Goal: Transaction & Acquisition: Book appointment/travel/reservation

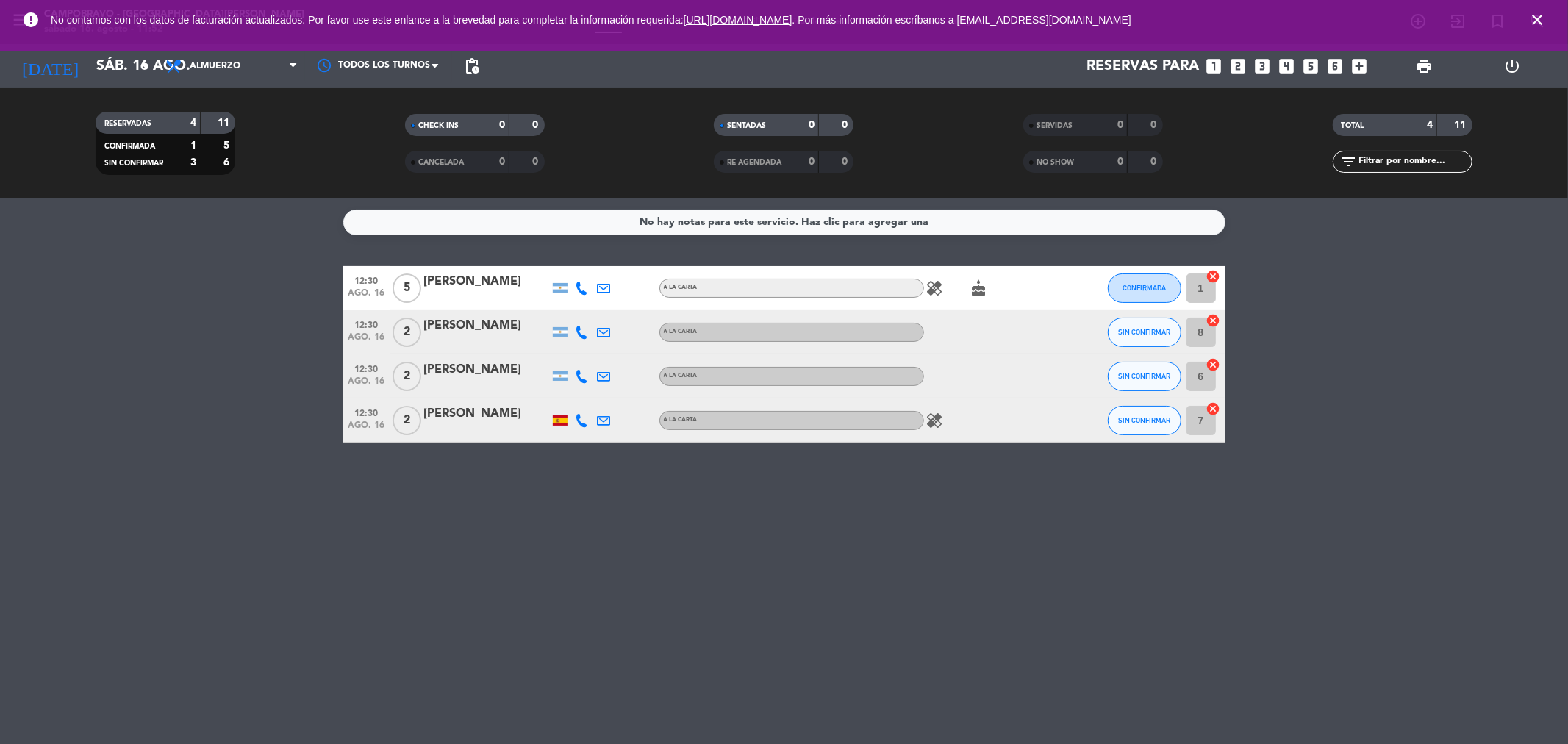
click at [1545, 25] on icon "close" at bounding box center [1537, 19] width 18 height 18
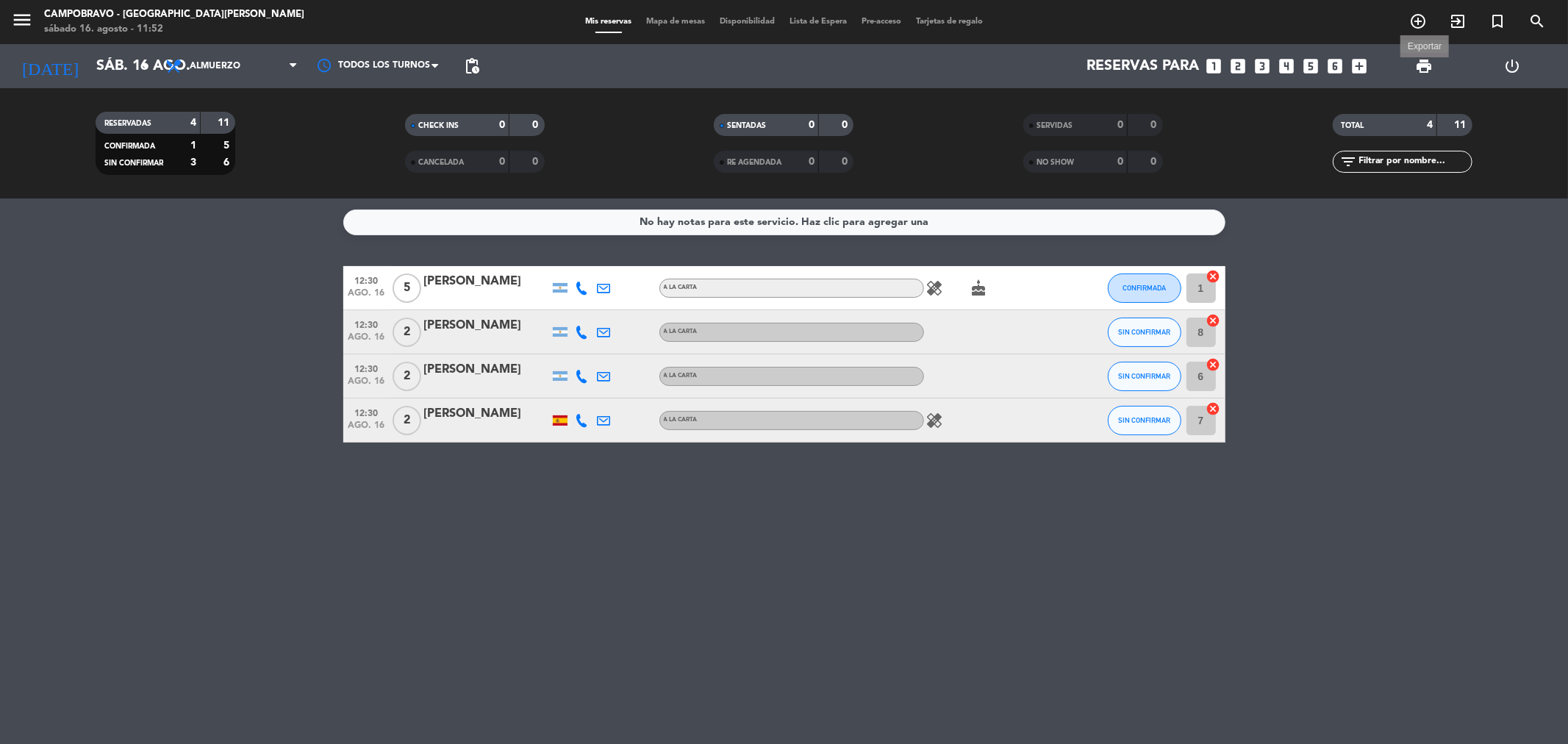
click at [1423, 74] on span "print" at bounding box center [1423, 66] width 18 height 18
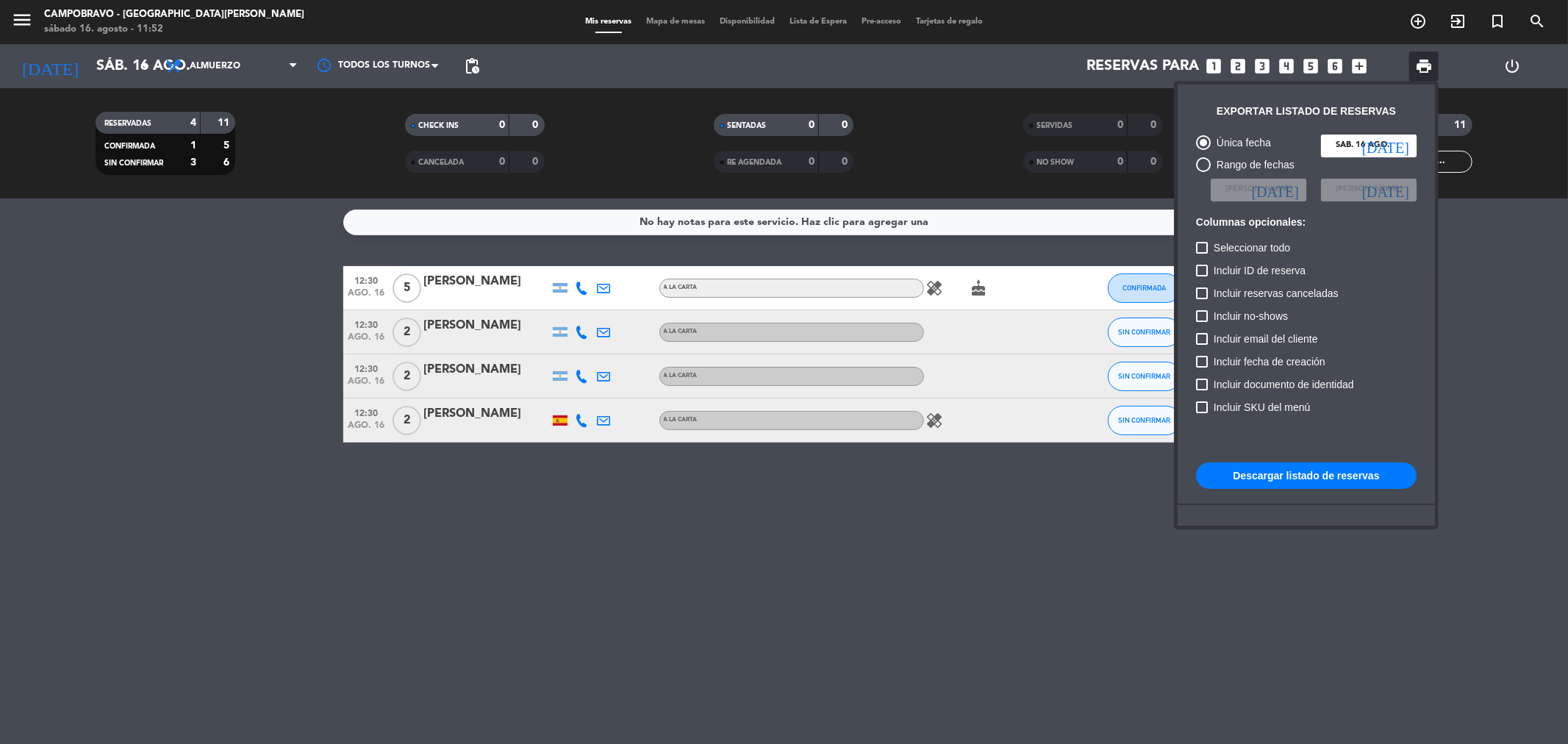
click at [1316, 472] on button "Descargar listado de reservas" at bounding box center [1307, 475] width 221 height 26
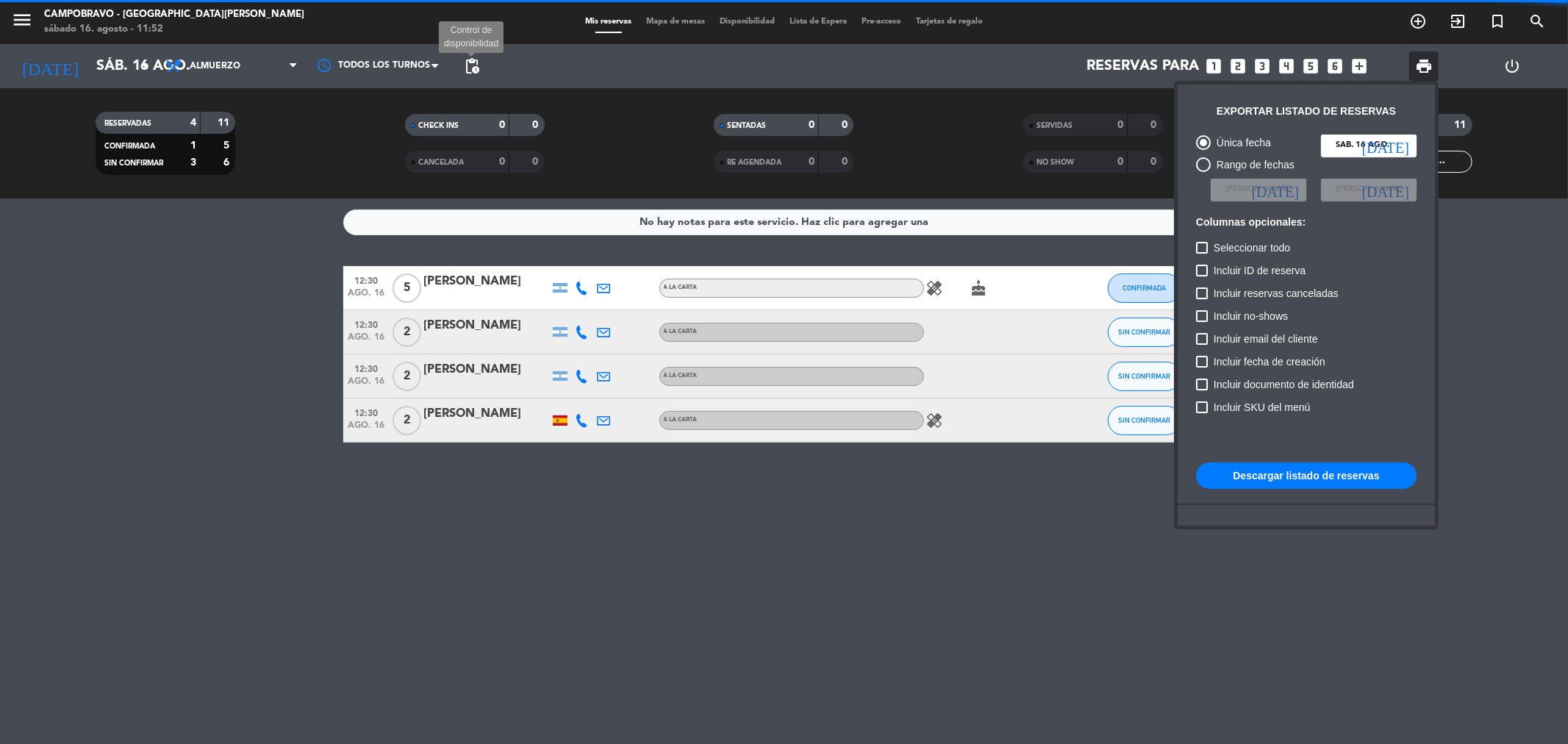
click at [474, 65] on span "pending_actions" at bounding box center [471, 66] width 18 height 18
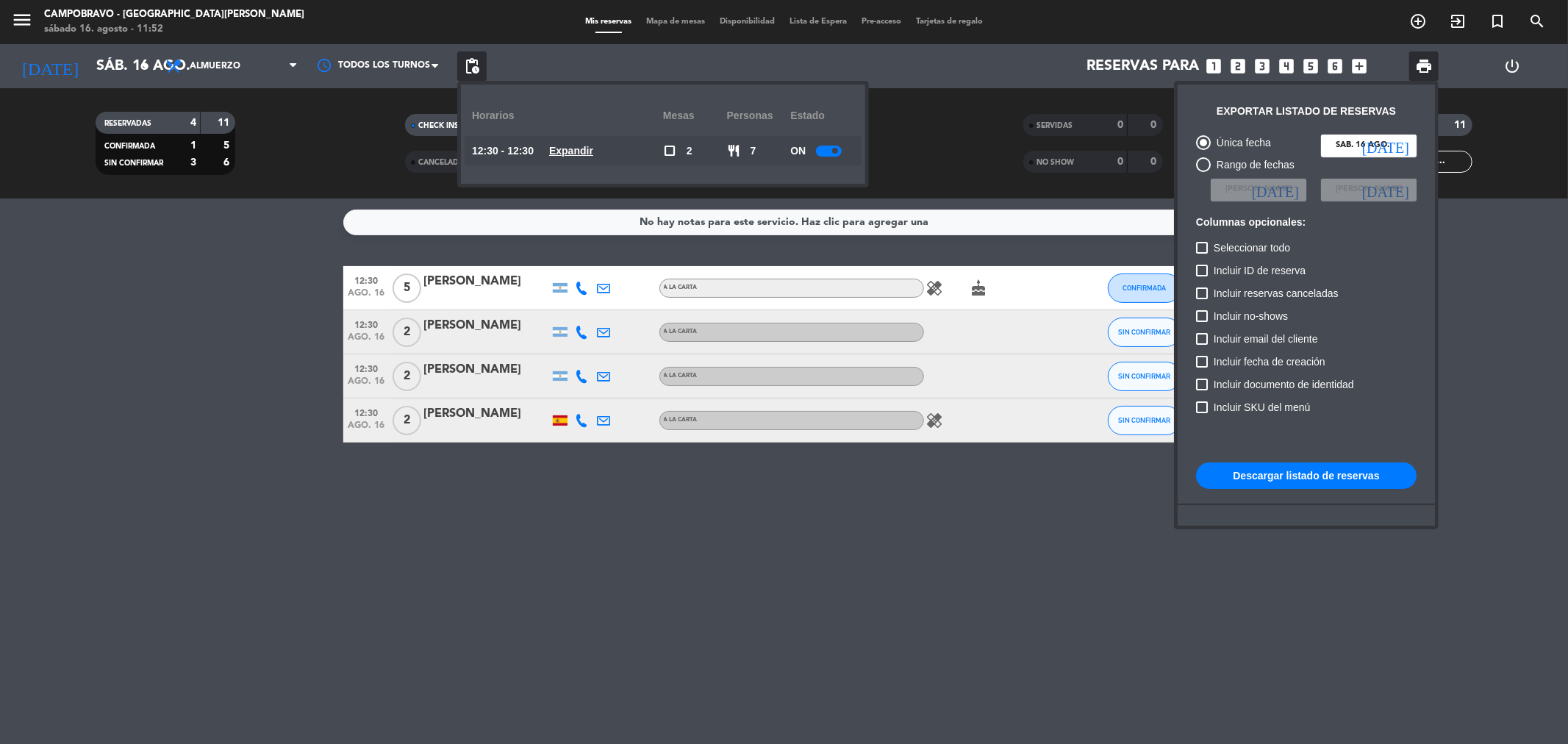
click at [821, 155] on div at bounding box center [828, 151] width 25 height 11
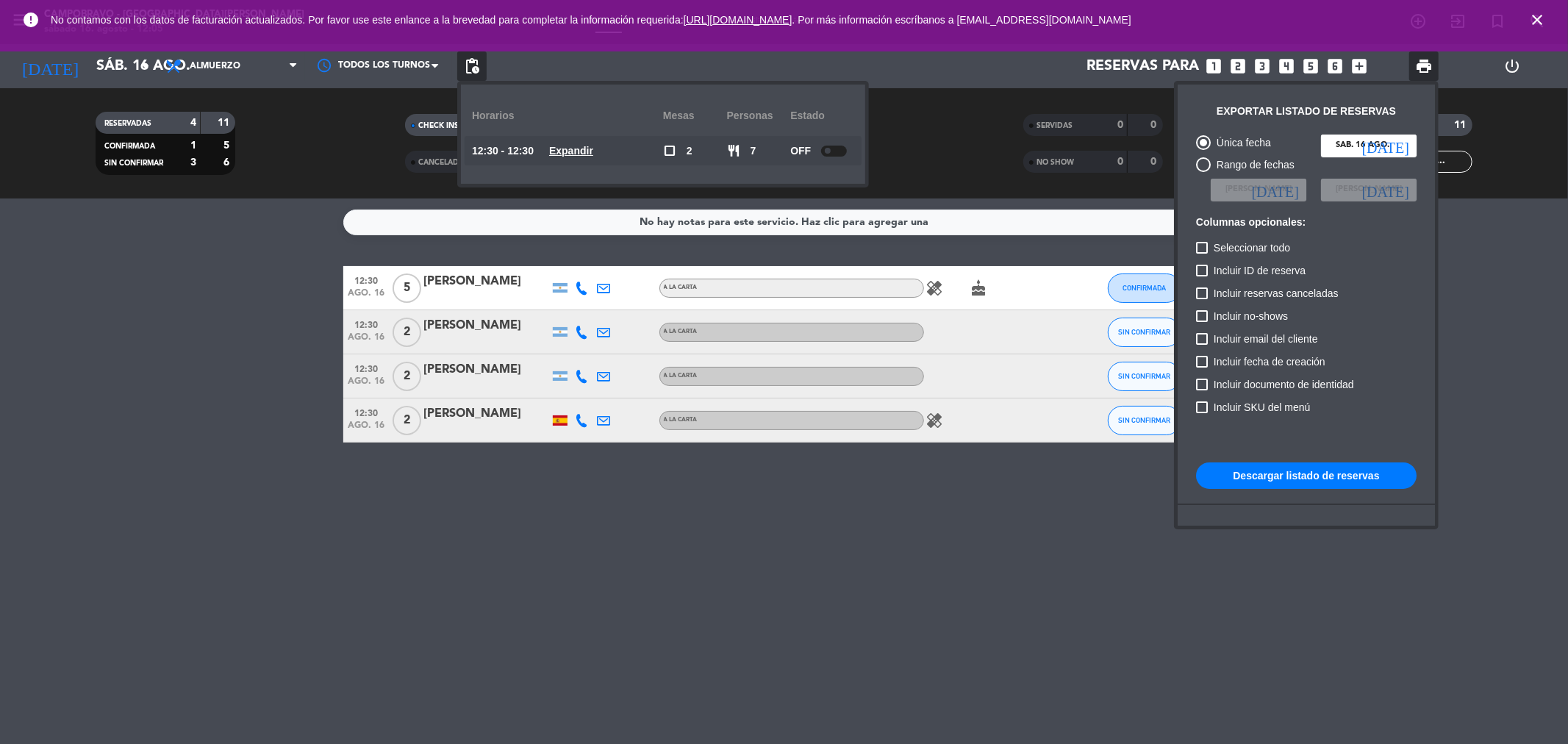
click at [1525, 25] on span "close" at bounding box center [1537, 20] width 40 height 40
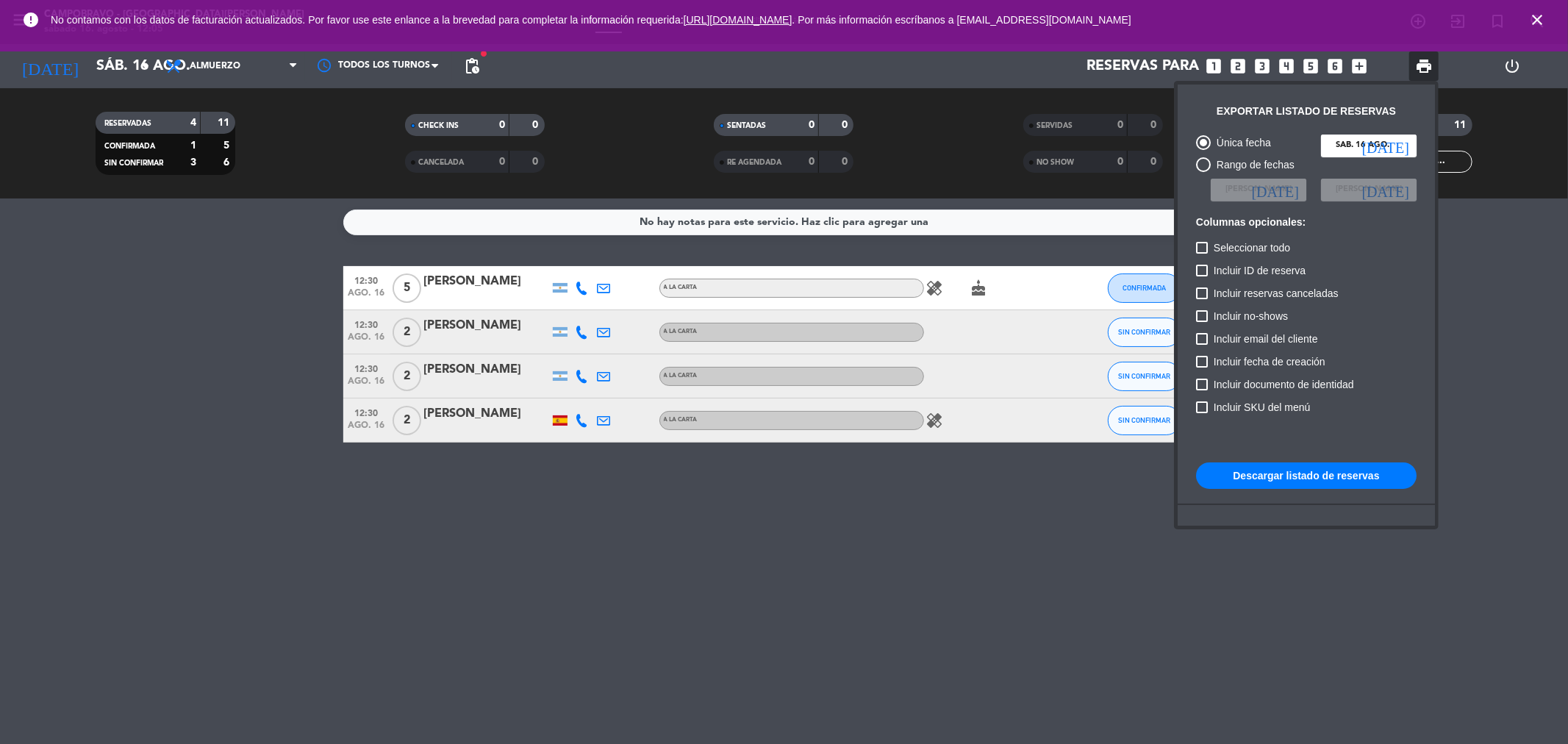
click at [1537, 15] on icon "close" at bounding box center [1537, 19] width 18 height 18
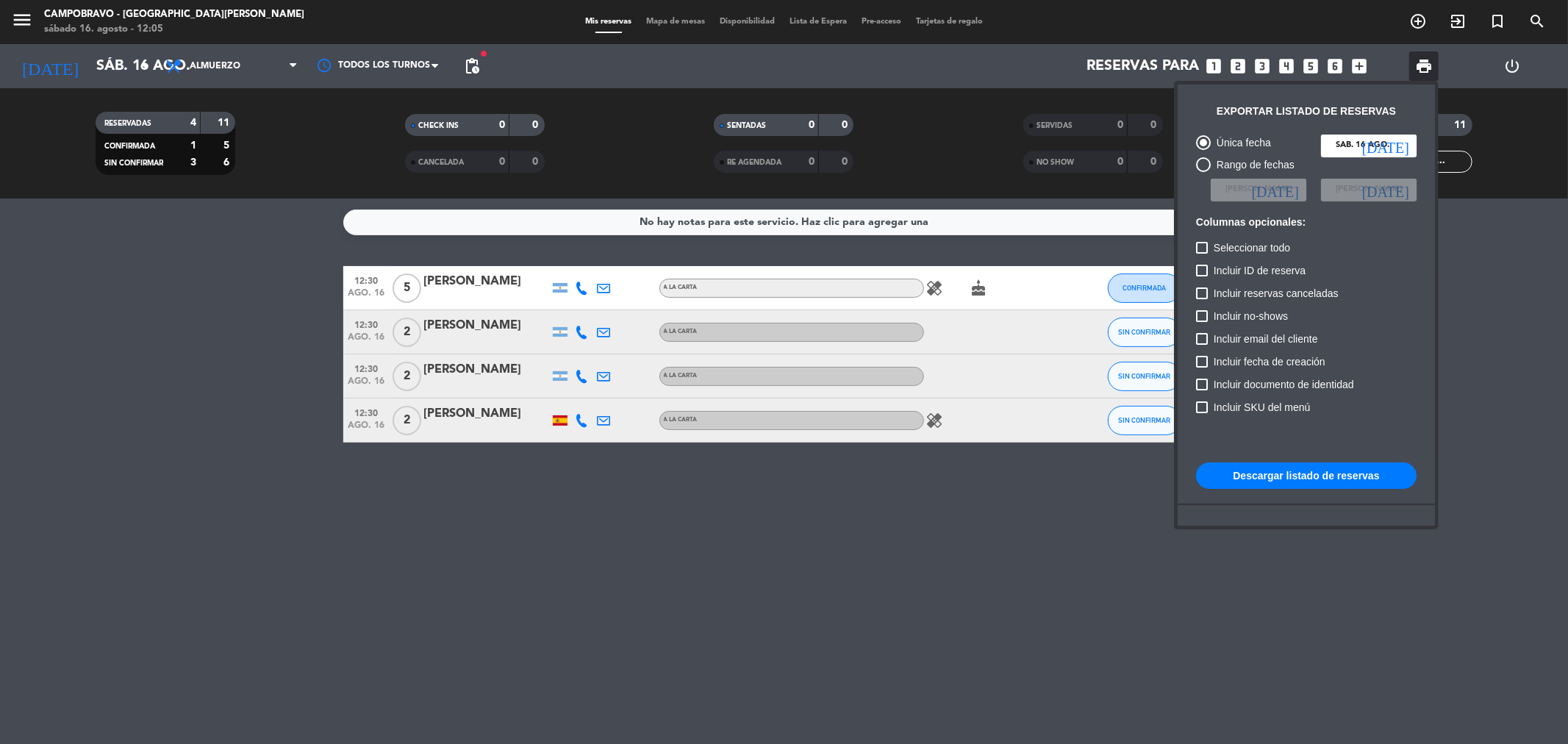
click at [1567, 347] on div at bounding box center [784, 372] width 1568 height 744
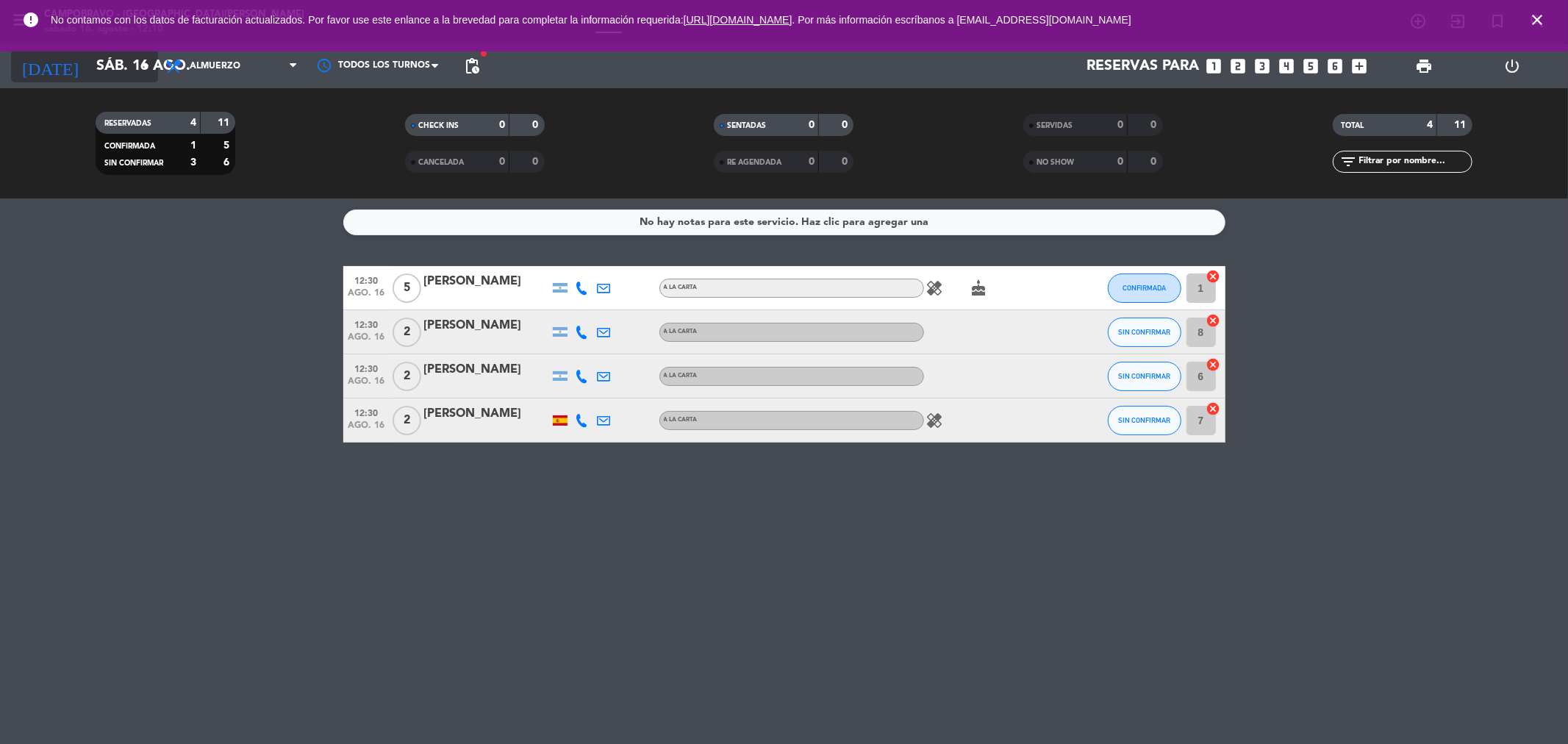
click at [122, 74] on input "sáb. 16 ago." at bounding box center [182, 66] width 187 height 32
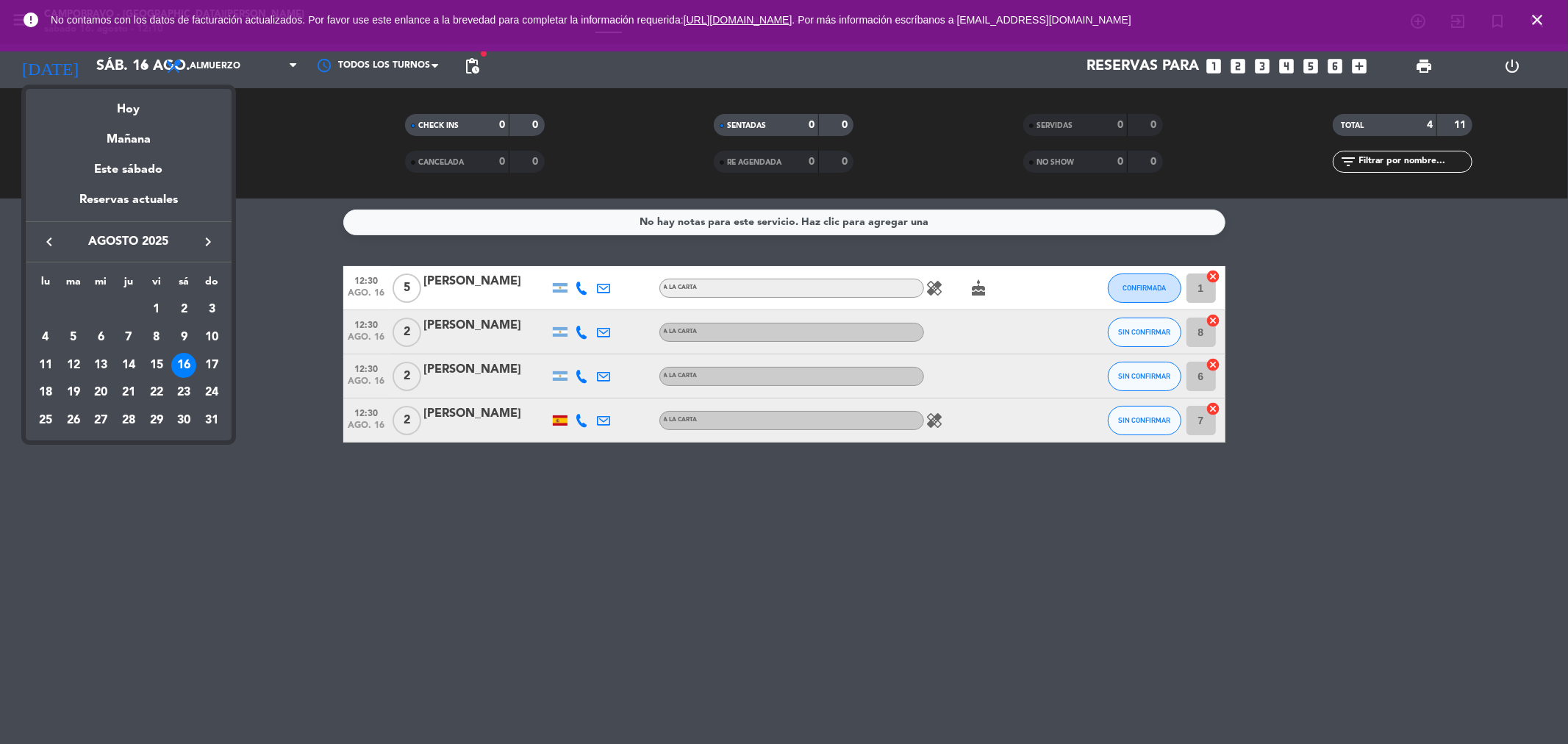
click at [1362, 70] on div at bounding box center [784, 372] width 1568 height 744
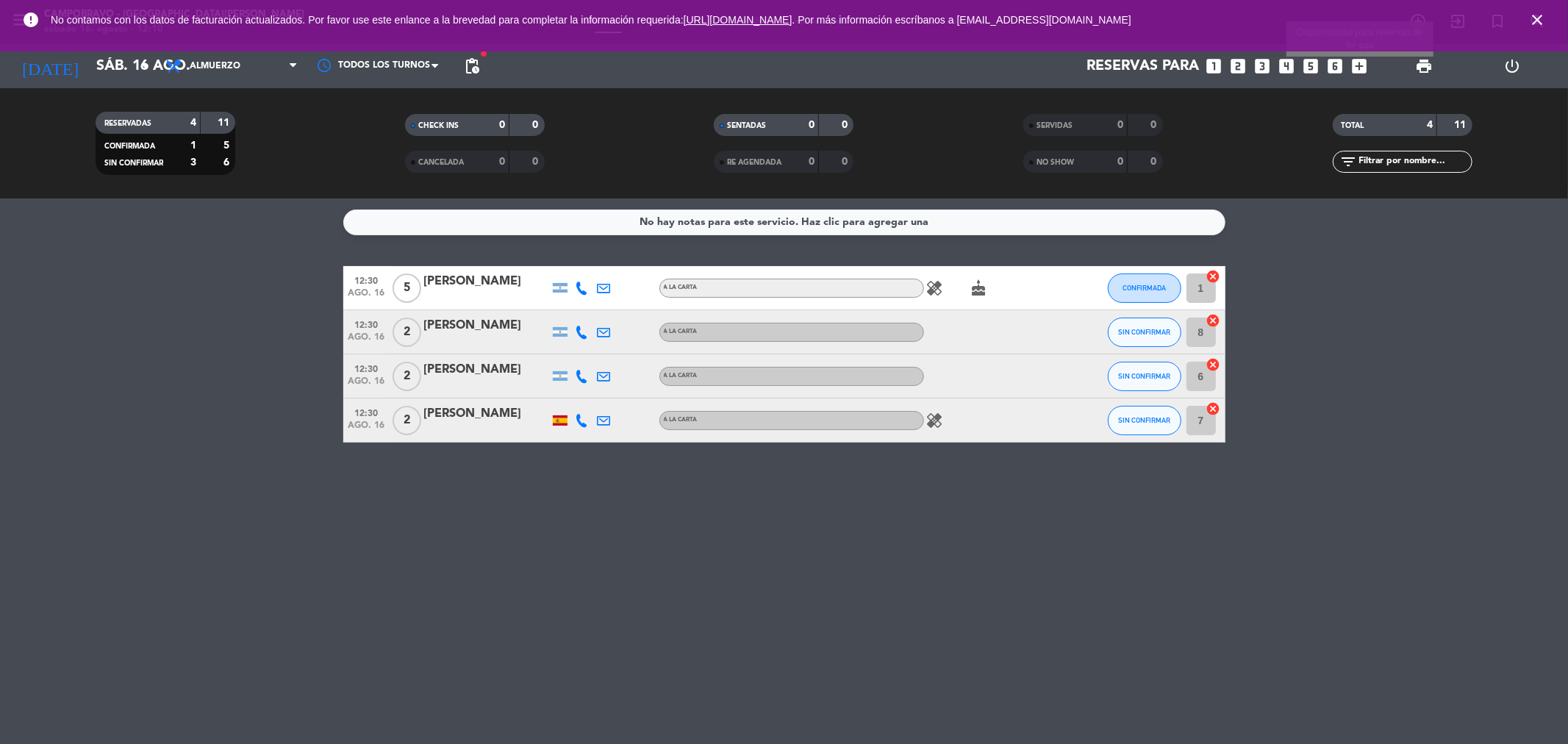
click at [1360, 66] on icon "add_box" at bounding box center [1360, 66] width 19 height 19
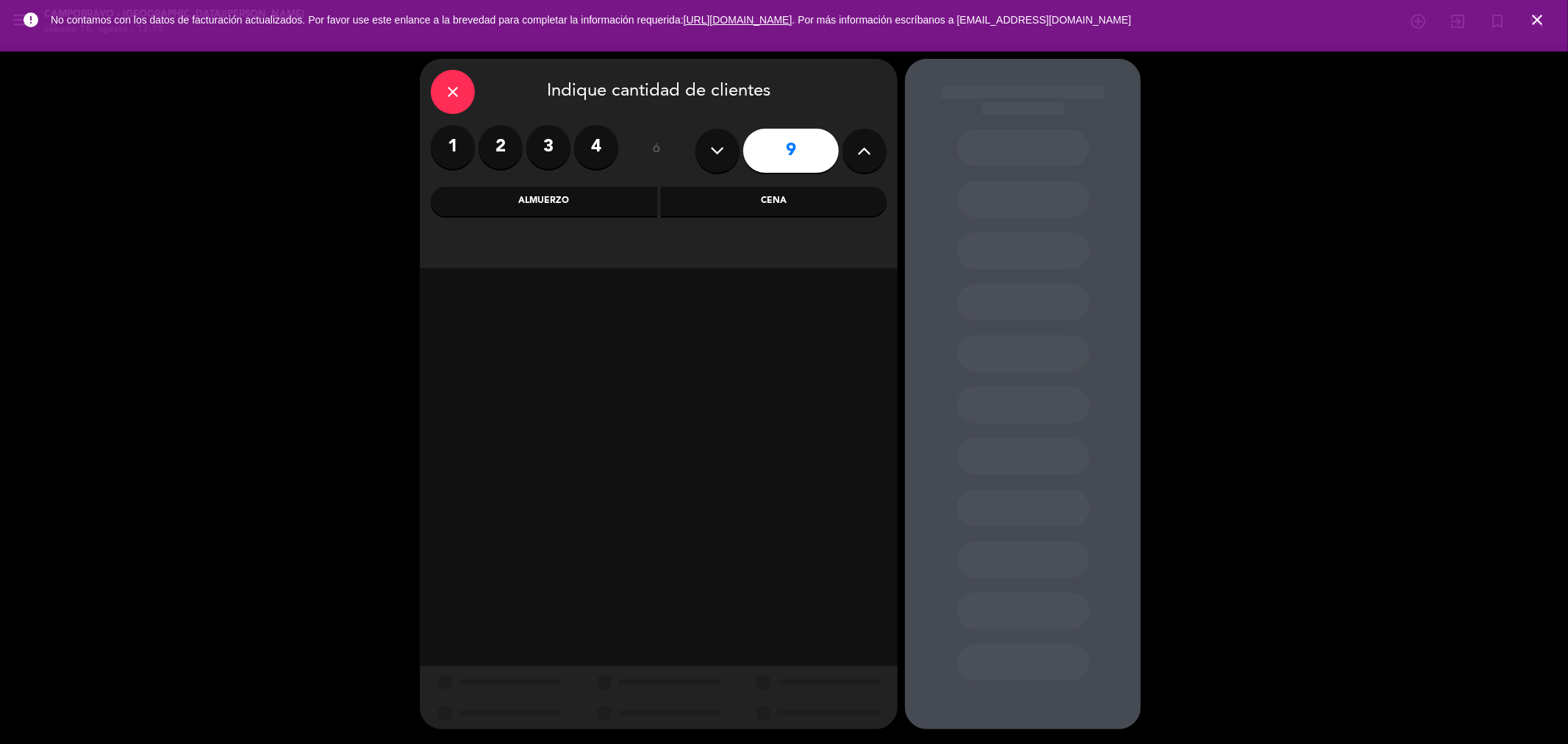
click at [582, 214] on div "Almuerzo" at bounding box center [544, 201] width 226 height 29
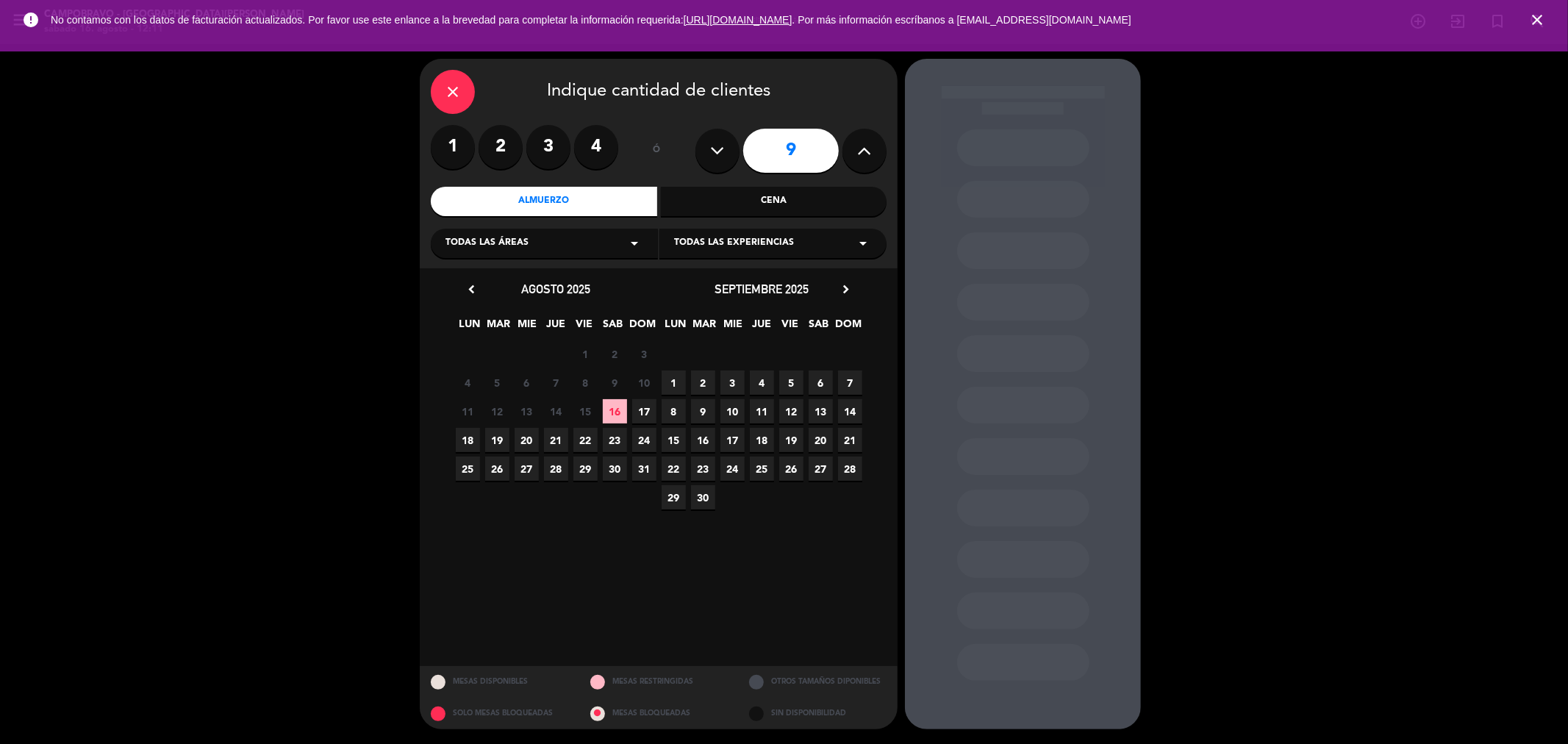
click at [611, 449] on span "23" at bounding box center [615, 440] width 25 height 25
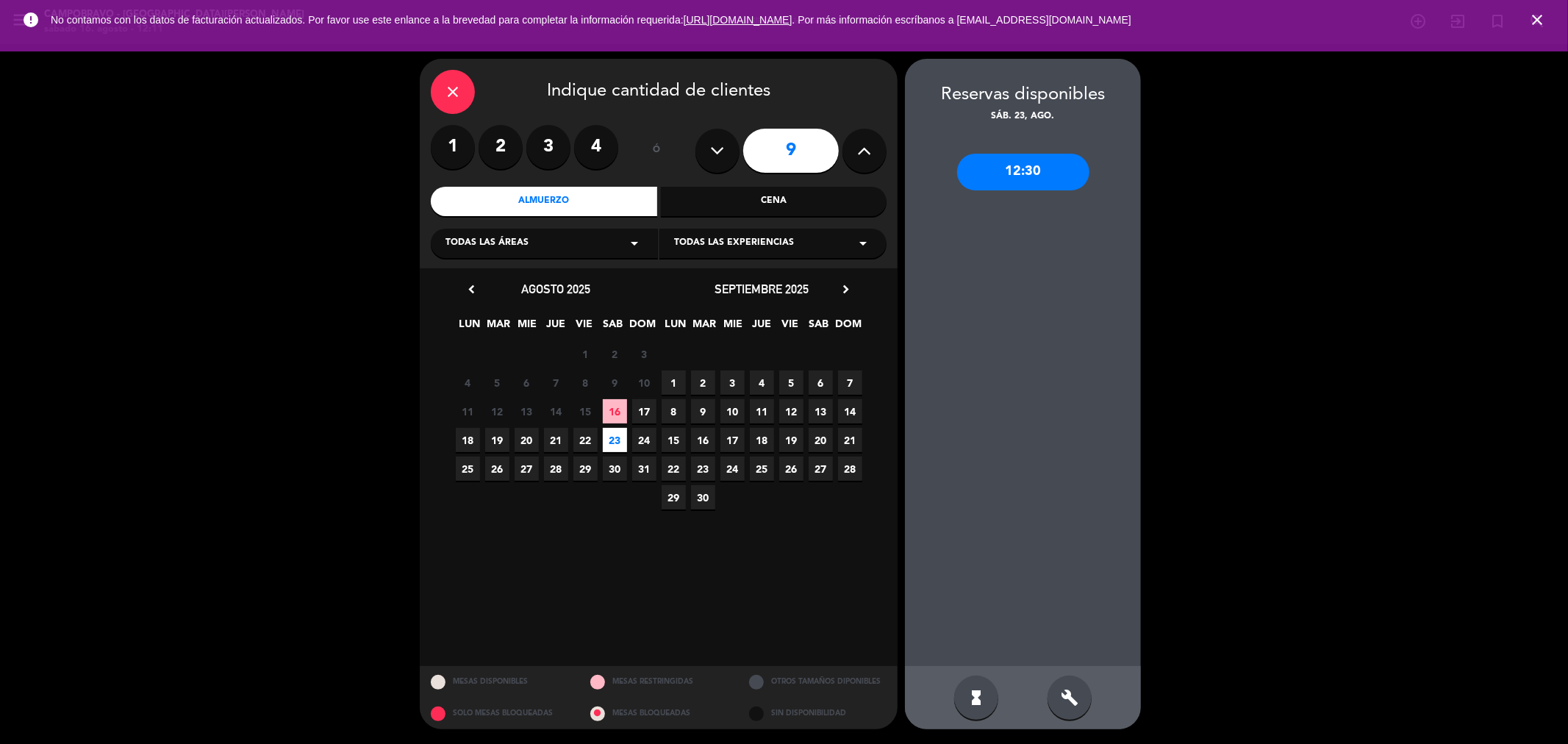
click at [1082, 680] on div "build" at bounding box center [1069, 697] width 44 height 44
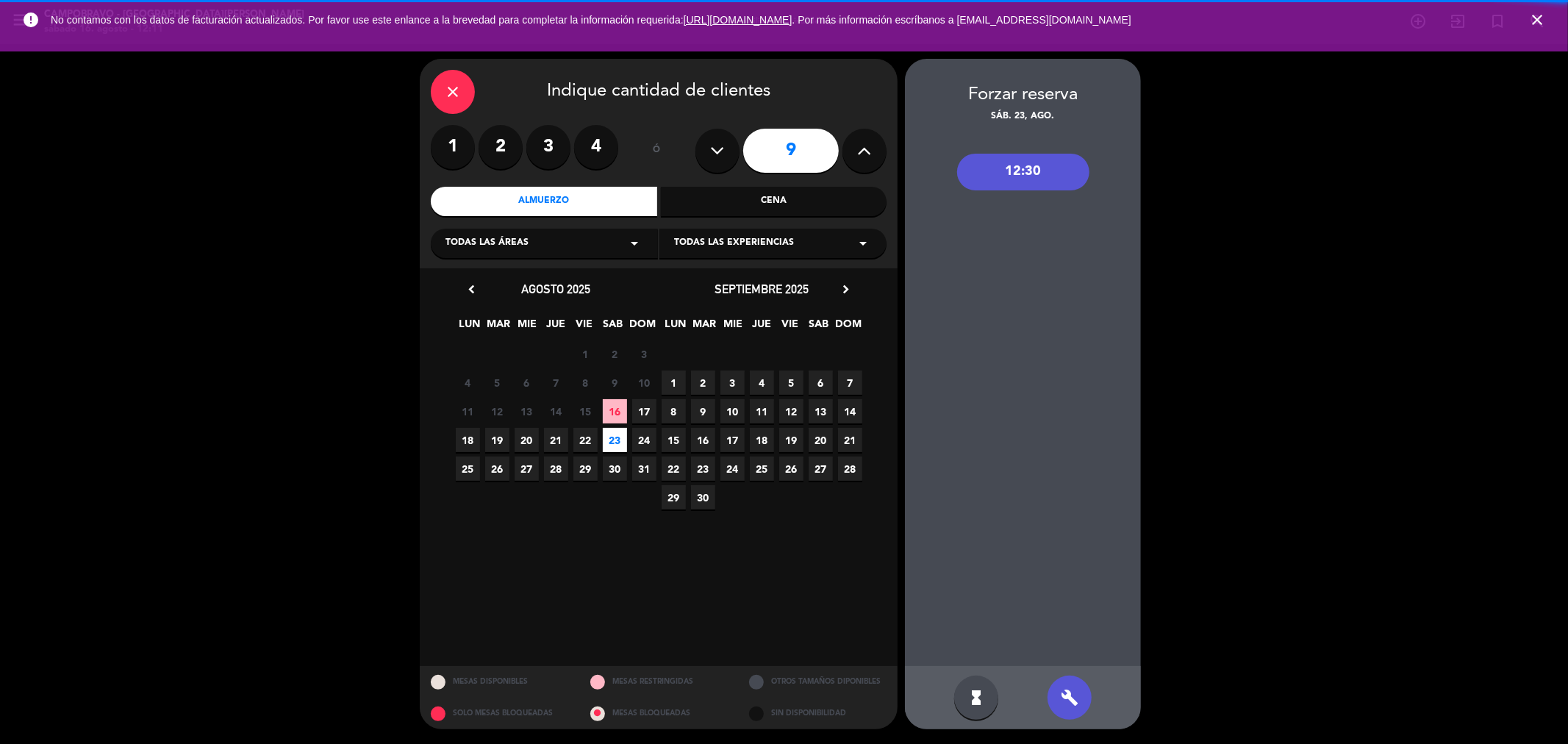
click at [1054, 176] on div "12:30" at bounding box center [1024, 172] width 132 height 37
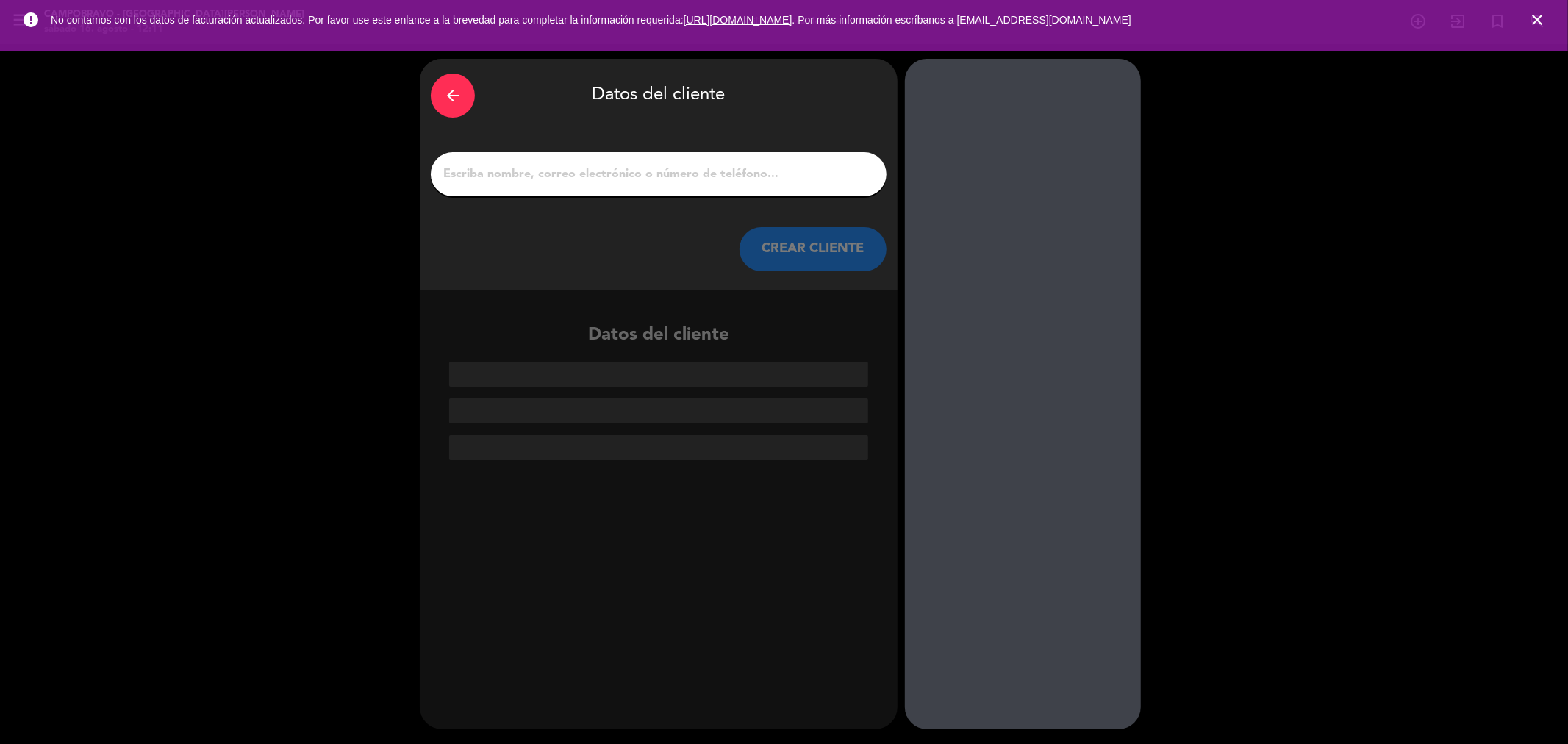
click at [528, 155] on div at bounding box center [658, 174] width 456 height 44
click at [601, 181] on input "1" at bounding box center [659, 174] width 434 height 21
paste input "[10:27[DATE]] [PHONE_NUMBER]: [PERSON_NAME] [10:27[DATE]] CAMPOBRAVO:"
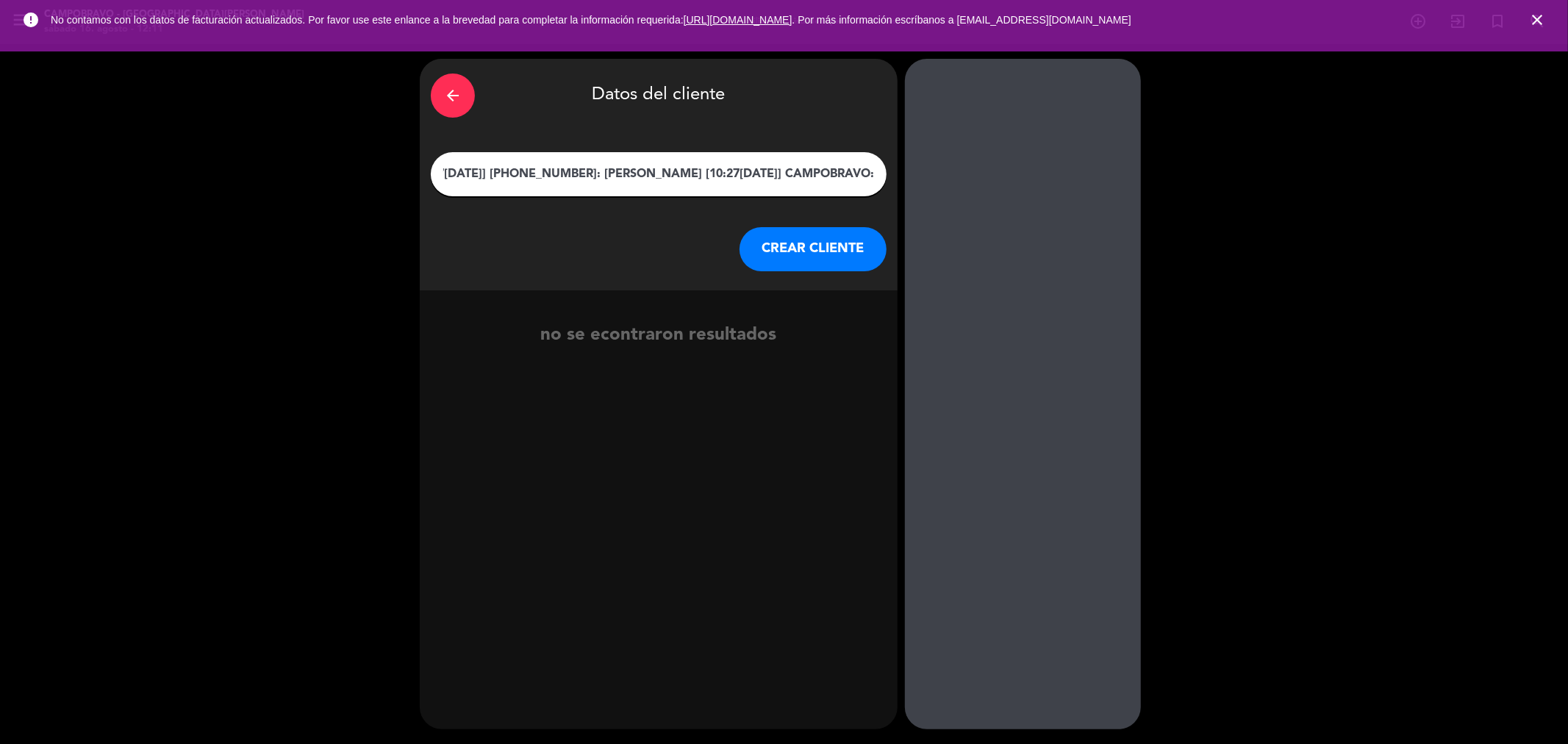
scroll to position [0, 93]
drag, startPoint x: 674, startPoint y: 174, endPoint x: 1173, endPoint y: 168, distance: 499.0
click at [1158, 167] on div "arrow_back Datos del cliente [10:27[DATE]] [PHONE_NUMBER]: [PERSON_NAME] [10:27…" at bounding box center [784, 394] width 1568 height 699
type input "[PERSON_NAME]"
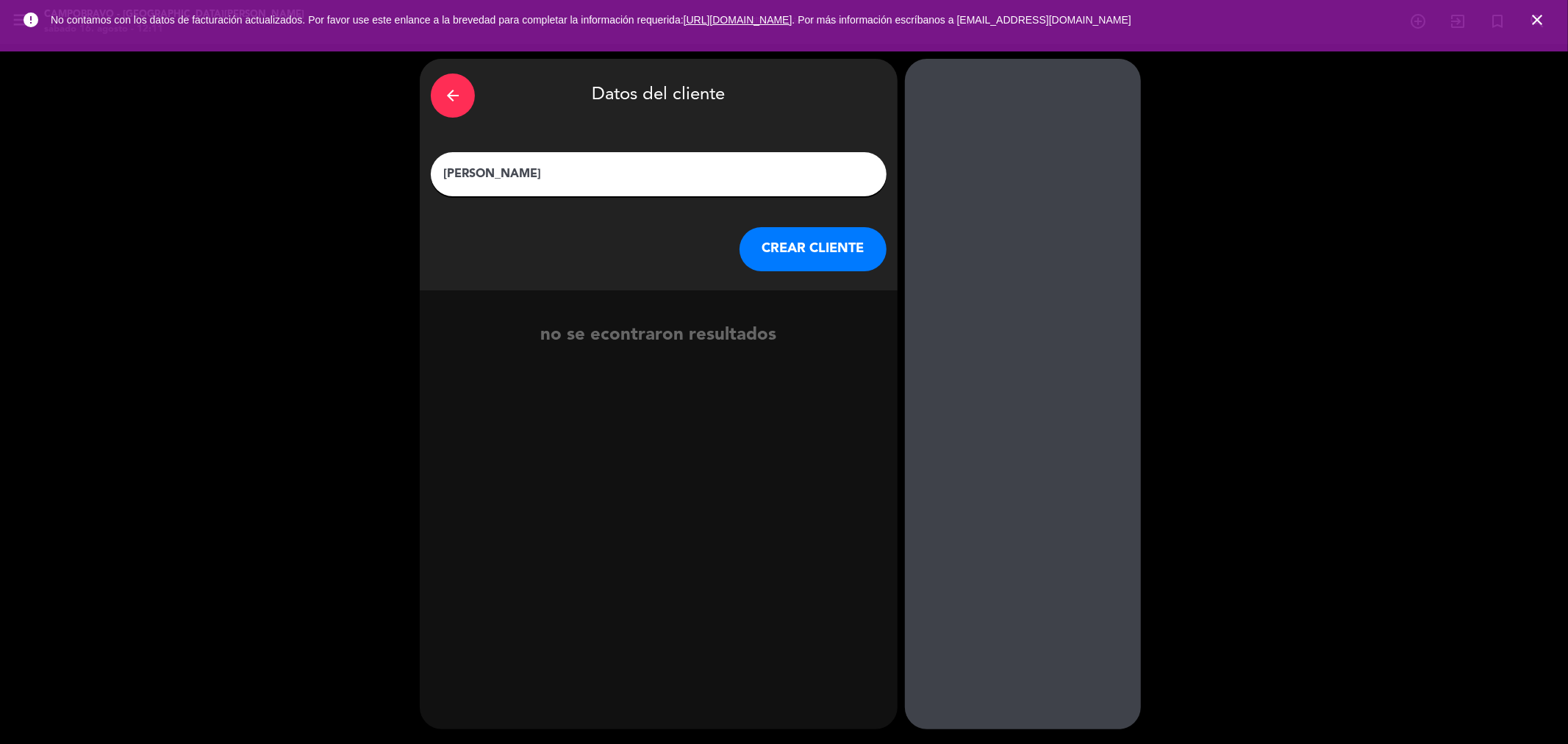
click at [834, 247] on button "CREAR CLIENTE" at bounding box center [813, 248] width 147 height 44
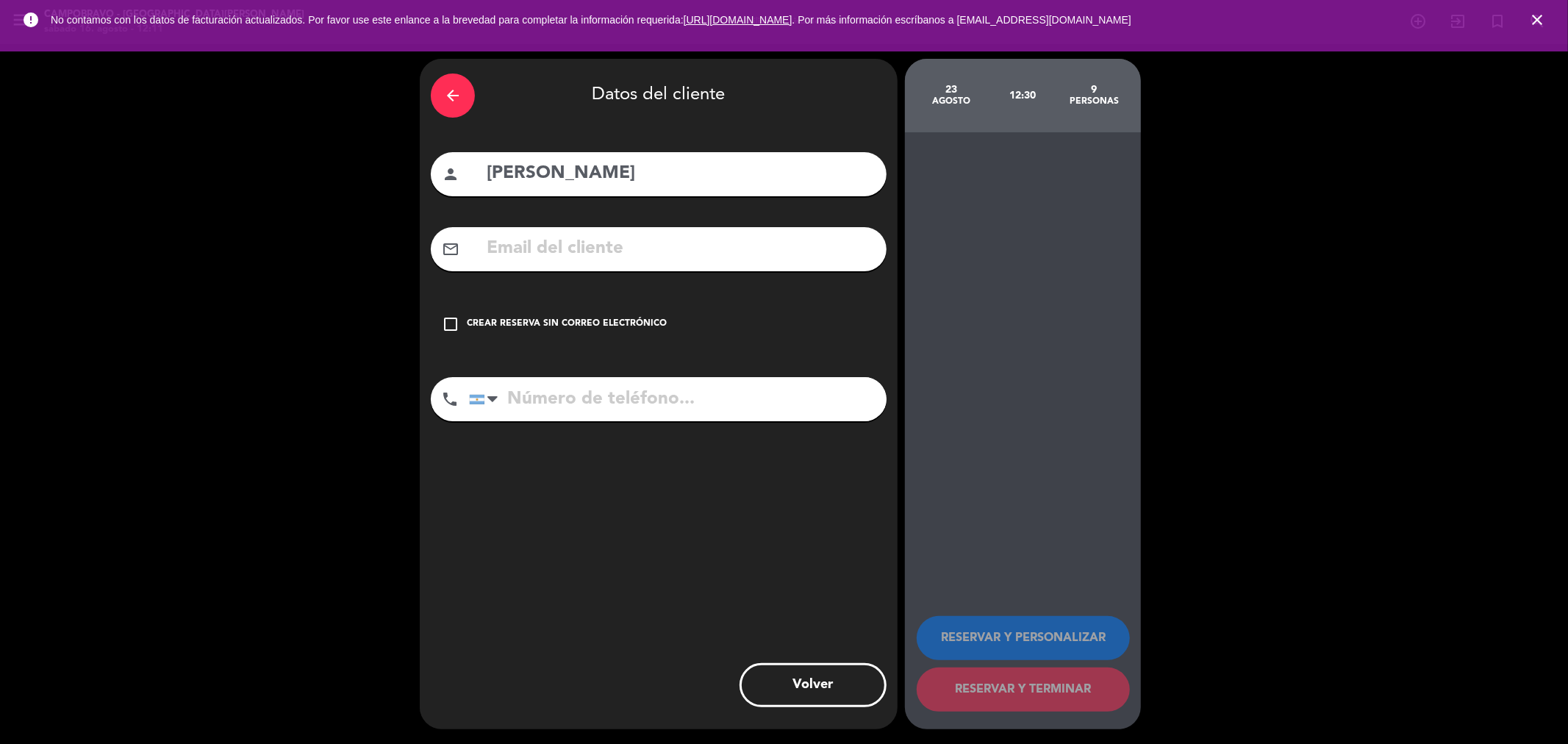
click at [461, 331] on div "check_box_outline_blank Crear reserva sin correo electrónico" at bounding box center [658, 324] width 456 height 44
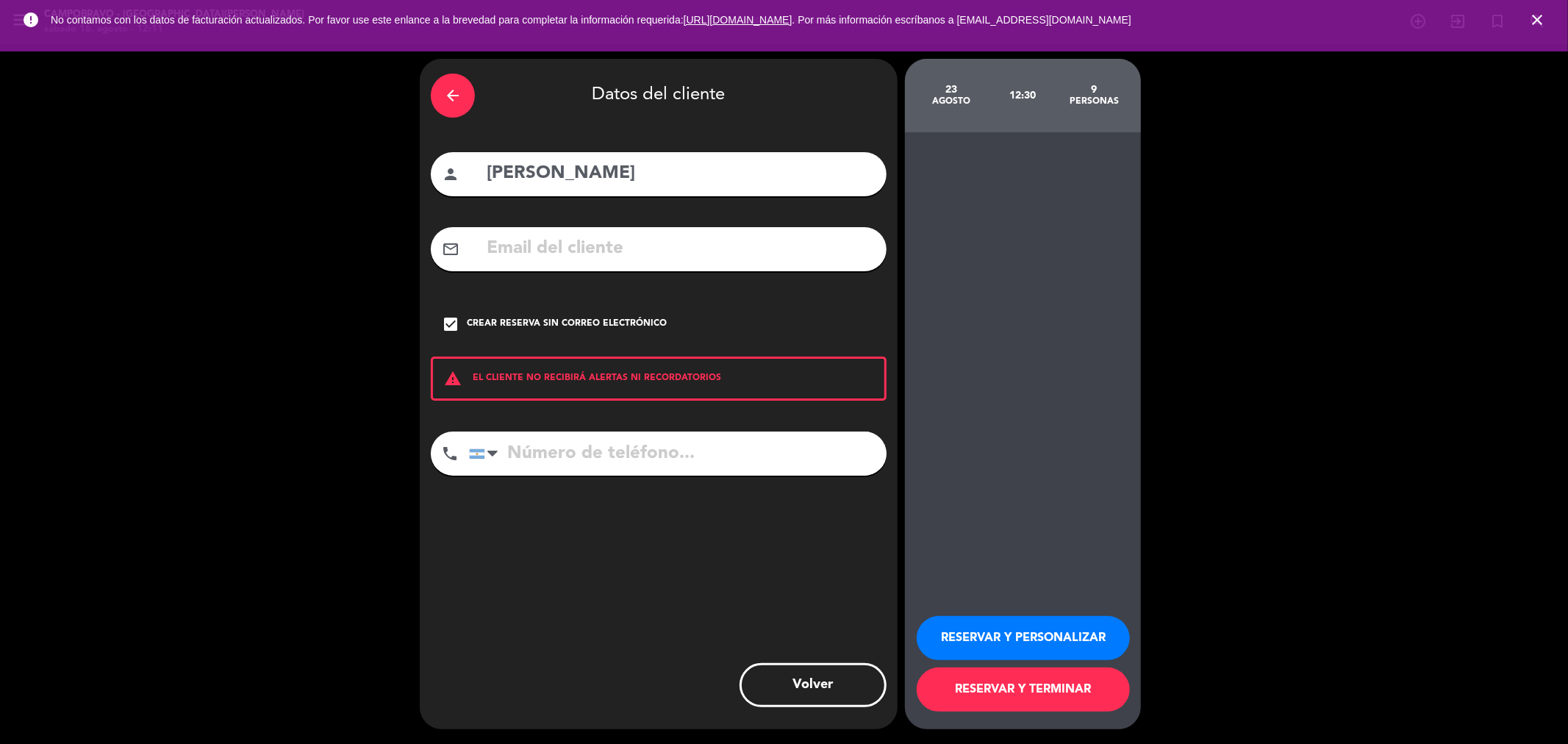
click at [596, 448] on input "tel" at bounding box center [677, 453] width 418 height 44
click at [628, 461] on input "tel" at bounding box center [677, 453] width 418 height 44
paste input "[PHONE_NUMBER]"
type input "[PHONE_NUMBER]"
click at [1028, 682] on button "RESERVAR Y TERMINAR" at bounding box center [1023, 689] width 213 height 44
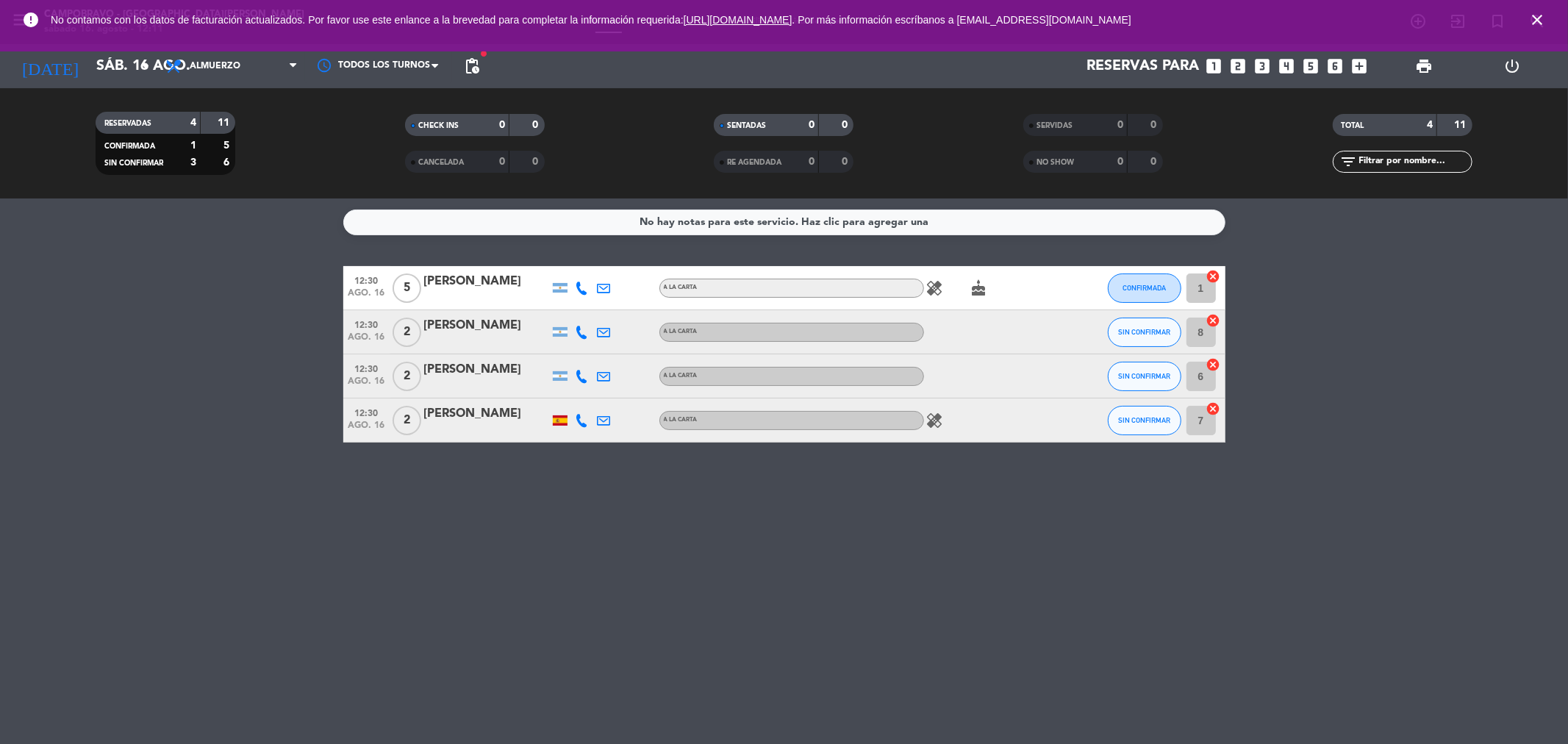
click at [430, 241] on div "No hay notas para este servicio. Haz clic para agregar una 12:30 ago. 16 5 [PER…" at bounding box center [784, 470] width 1568 height 545
click at [145, 75] on input "sáb. 16 ago." at bounding box center [182, 66] width 187 height 32
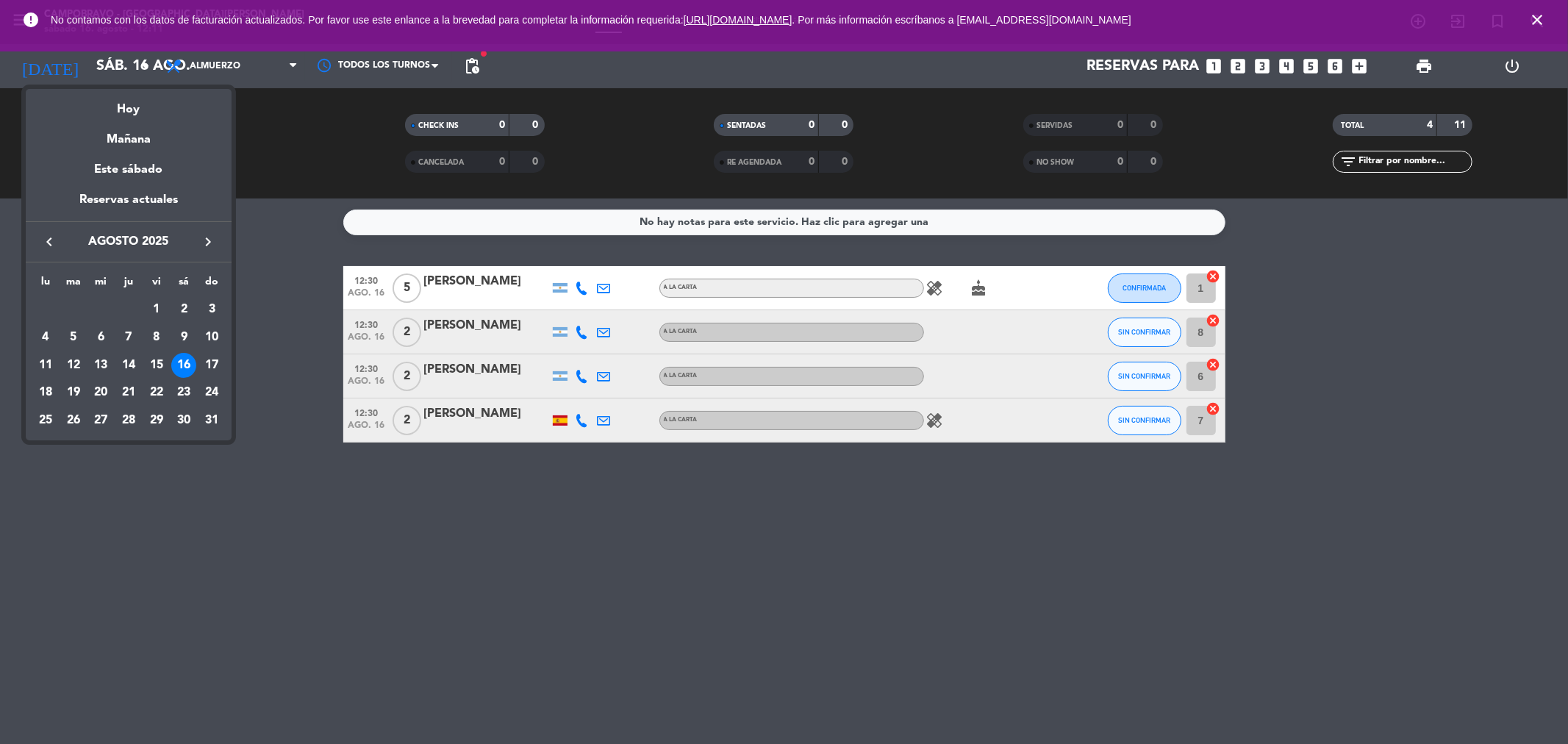
click at [179, 393] on div "23" at bounding box center [184, 392] width 25 height 25
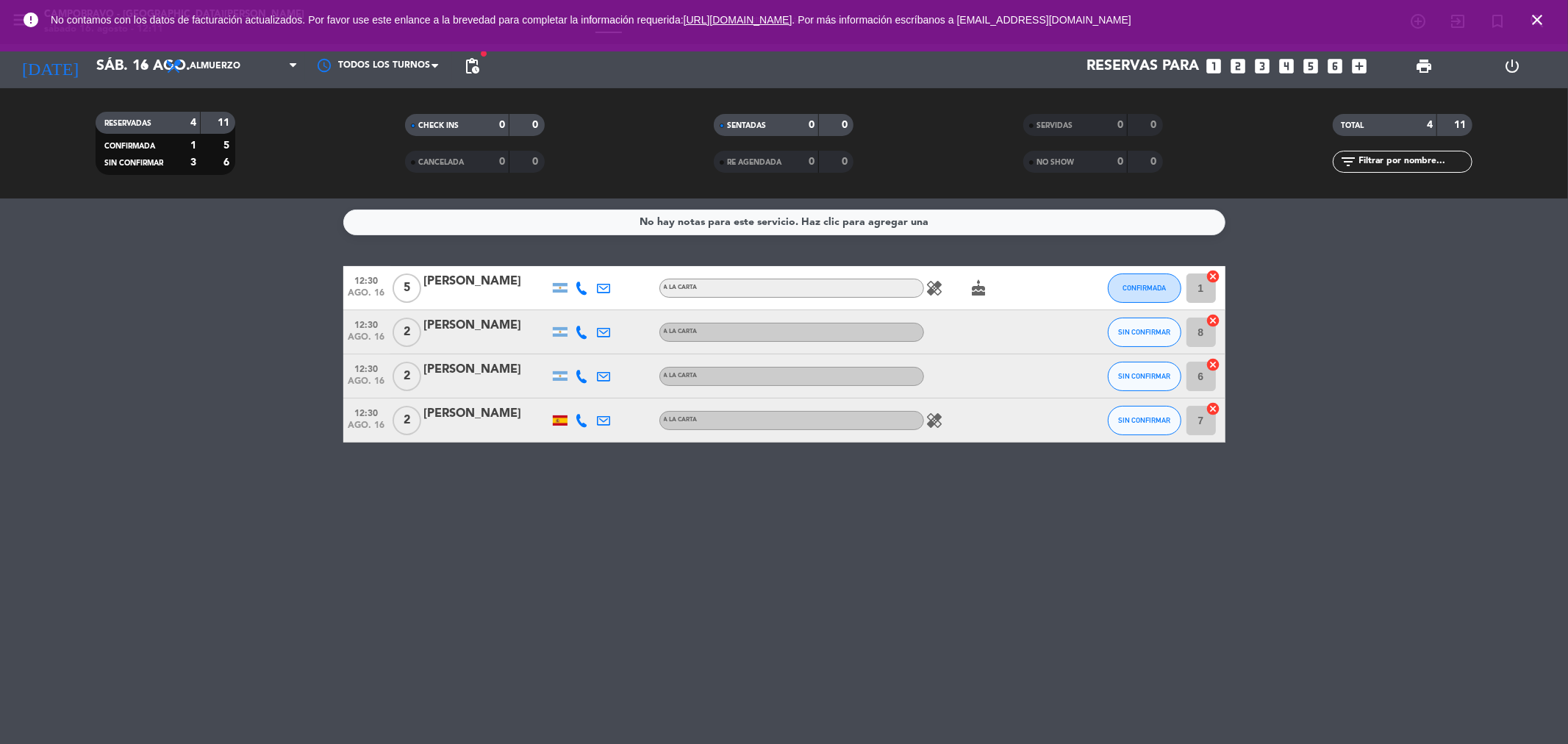
type input "sáb. 23 ago."
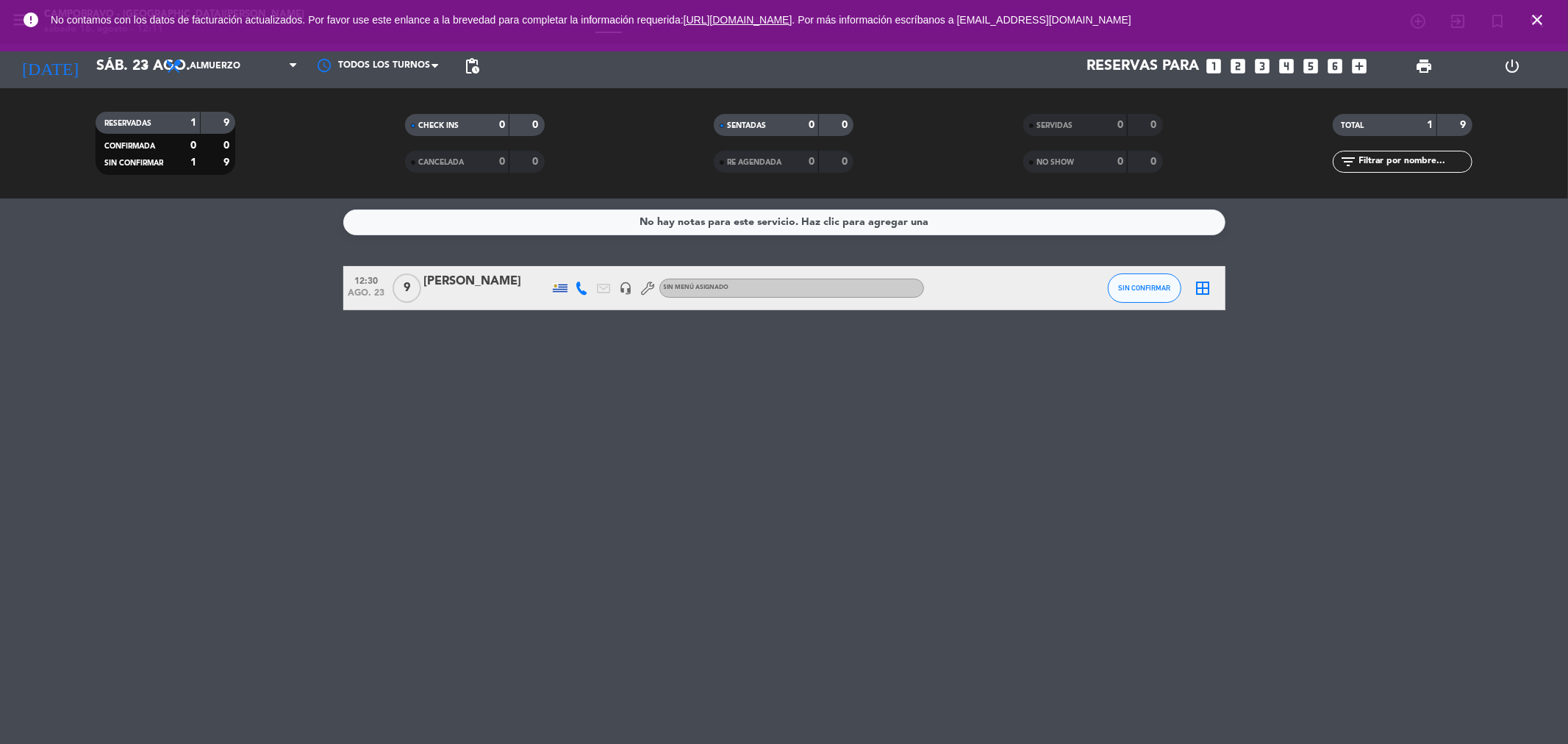
click at [446, 270] on div "12:30 ago. 23 9 [PERSON_NAME] headset_mic Sin menú asignado SIN CONFIRMAR borde…" at bounding box center [784, 287] width 882 height 44
click at [450, 284] on div "[PERSON_NAME]" at bounding box center [487, 281] width 125 height 19
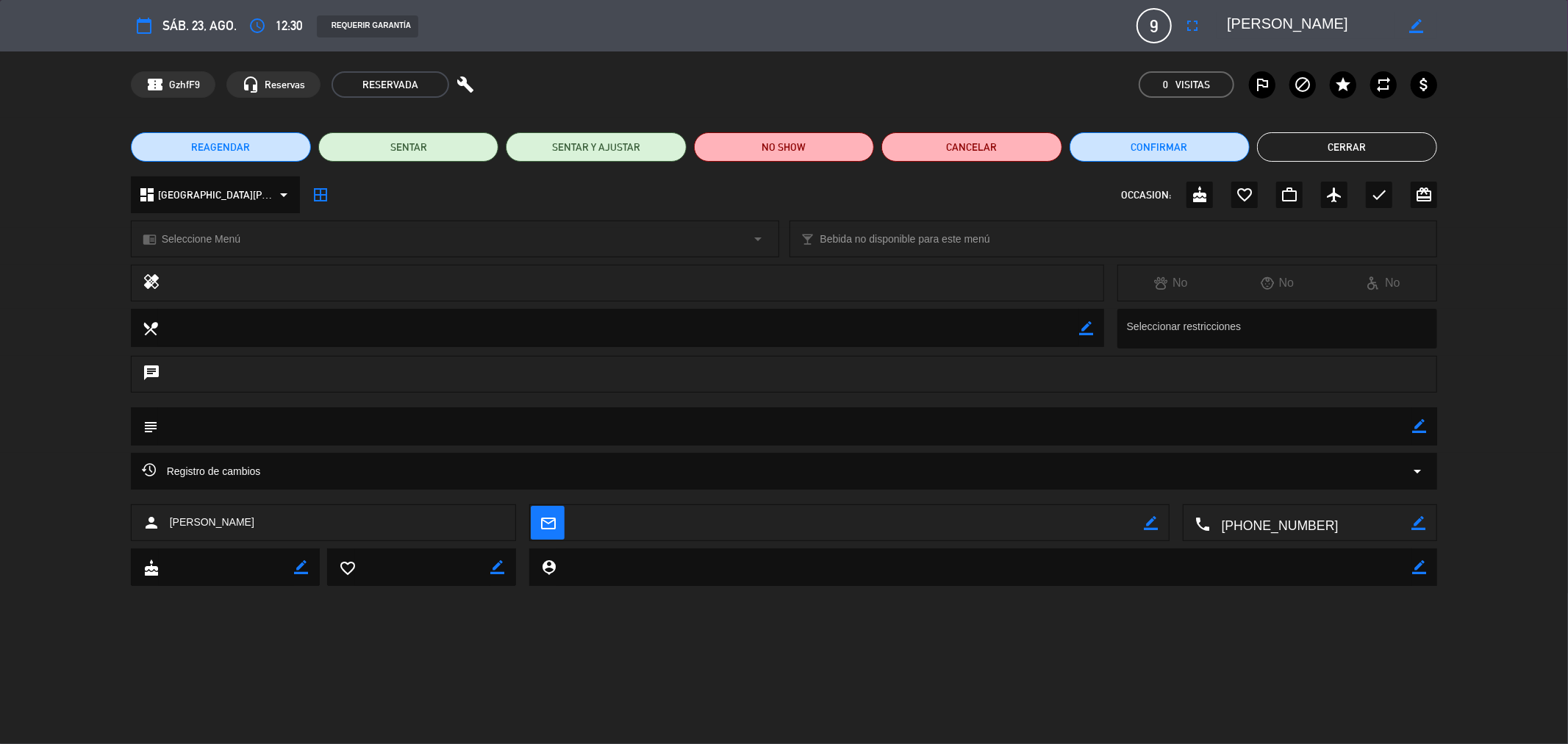
click at [878, 443] on textarea at bounding box center [786, 426] width 1255 height 38
click at [1410, 432] on textarea at bounding box center [786, 426] width 1255 height 38
click at [1416, 424] on icon "border_color" at bounding box center [1420, 426] width 14 height 14
click at [1307, 427] on textarea at bounding box center [786, 426] width 1255 height 38
type textarea "adentro"
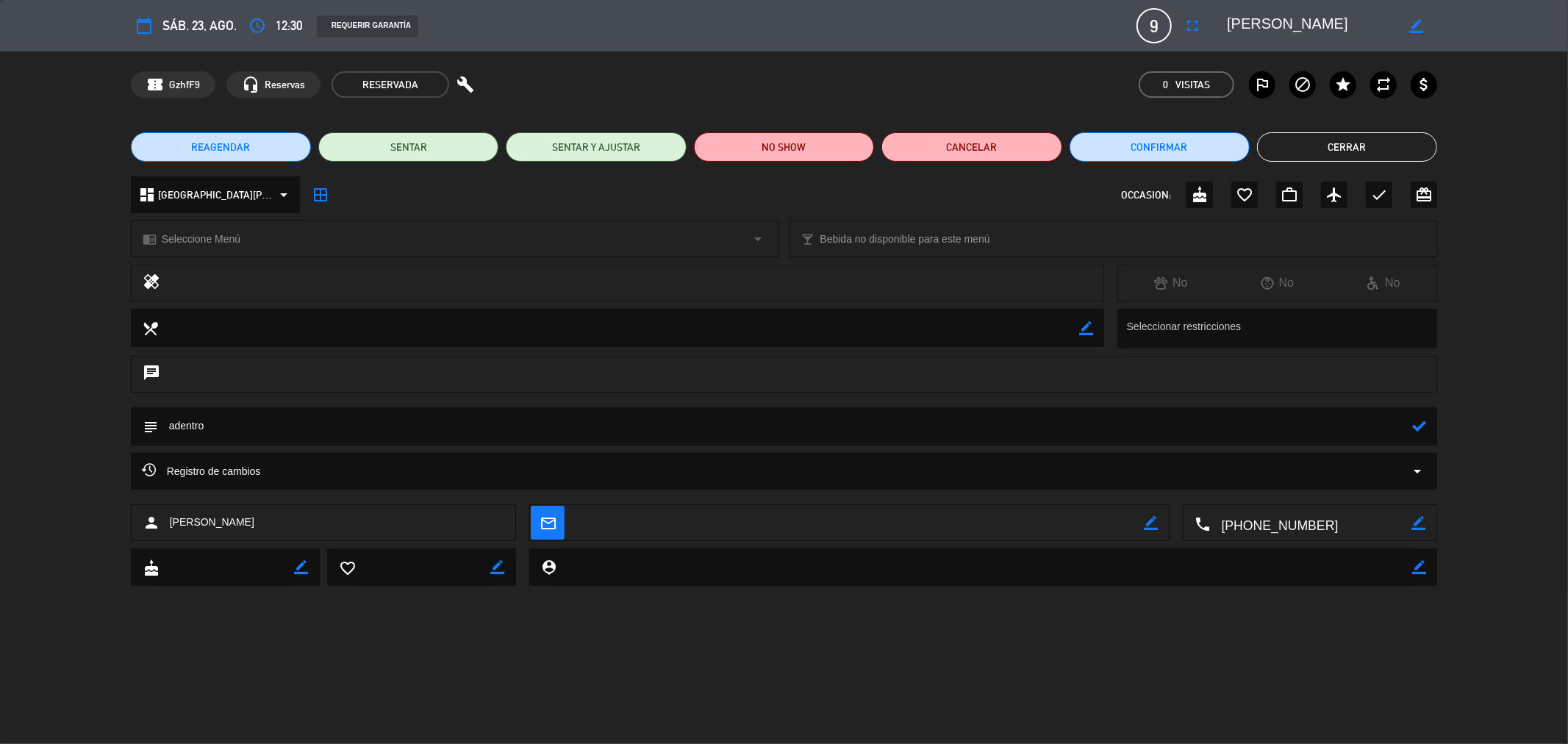
click at [1423, 427] on icon at bounding box center [1420, 426] width 14 height 14
click at [1327, 143] on button "Cerrar" at bounding box center [1347, 147] width 180 height 29
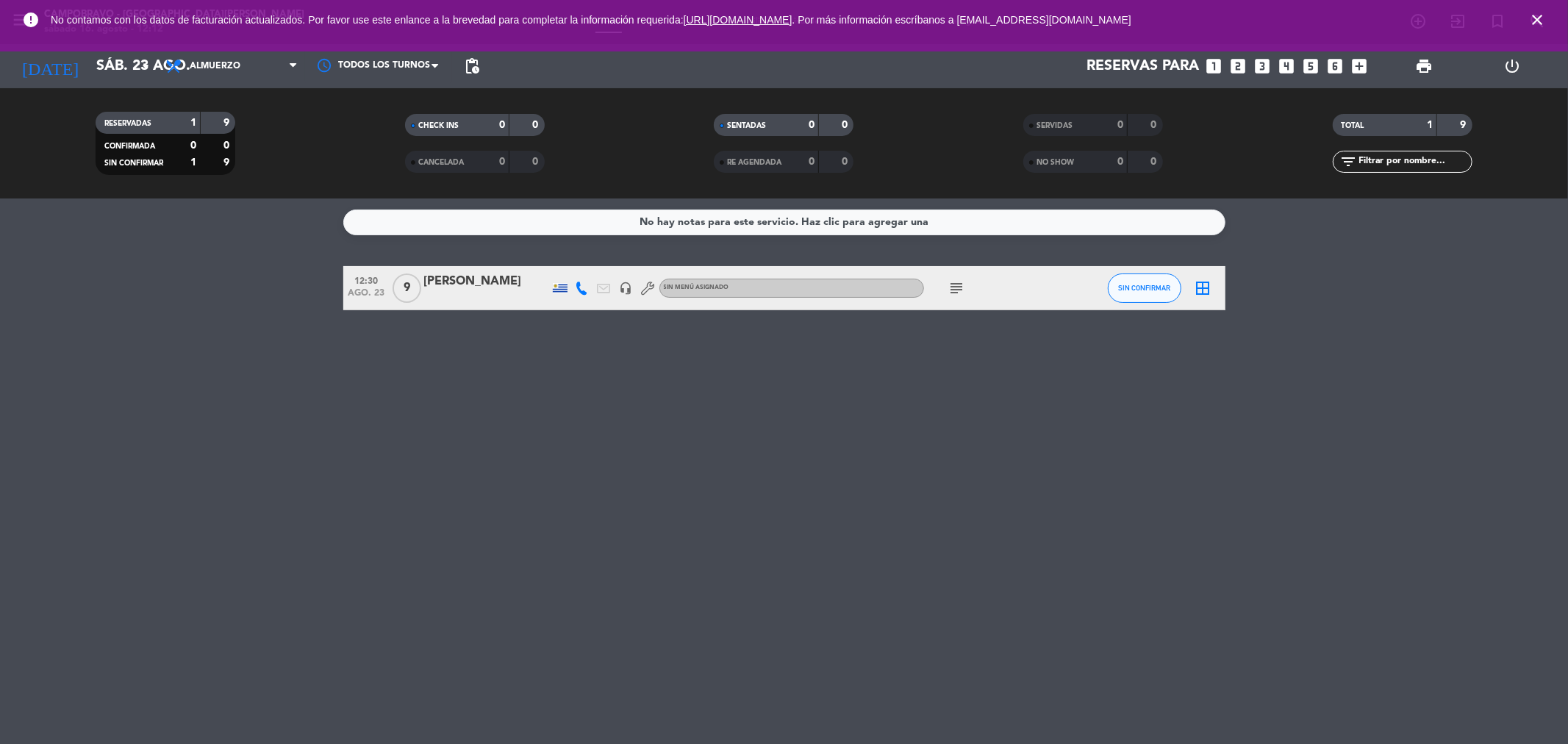
click at [1534, 15] on icon "close" at bounding box center [1537, 19] width 18 height 18
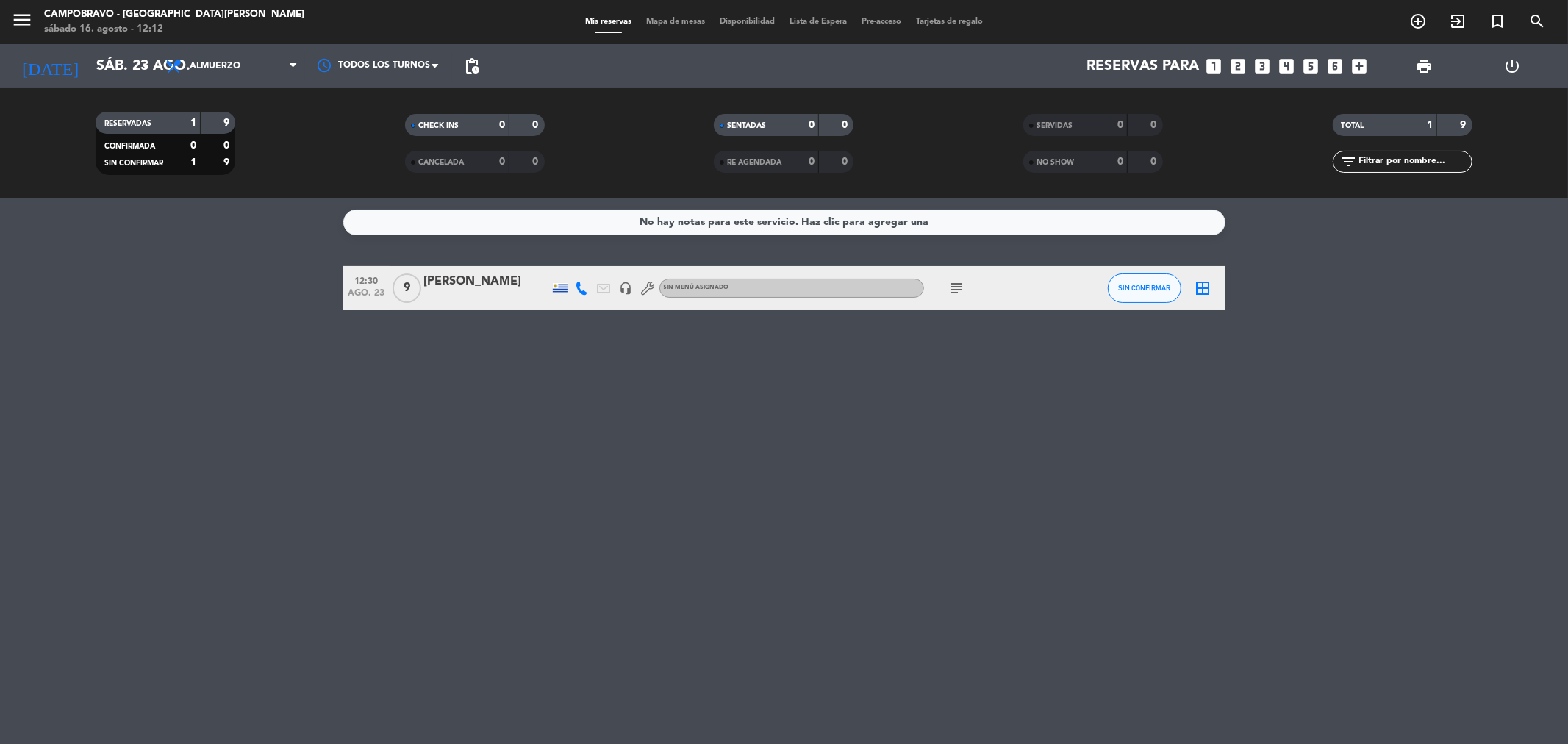
click at [97, 87] on div "[DATE] sáb. 23 ago. arrow_drop_down" at bounding box center [84, 65] width 147 height 44
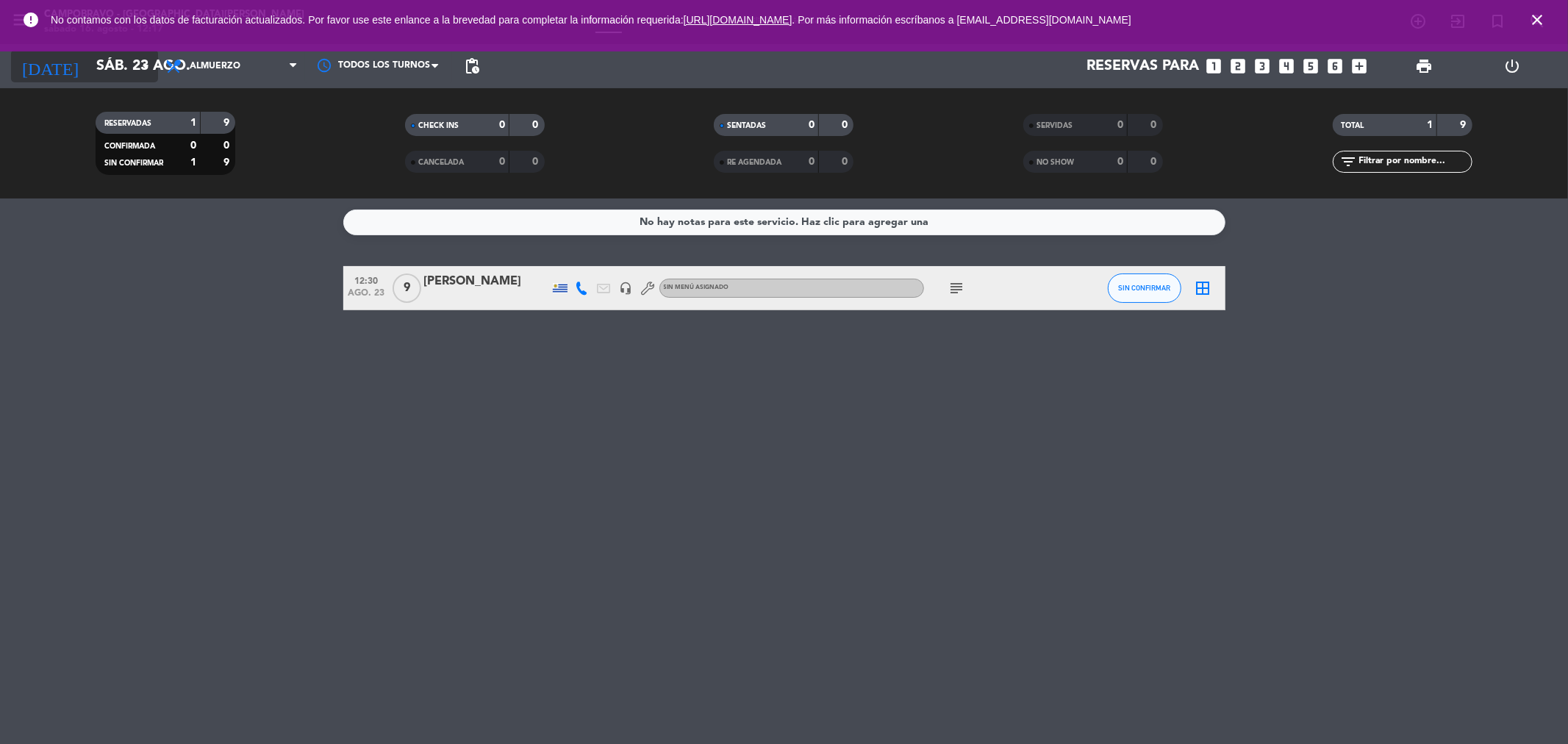
click at [134, 61] on input "sáb. 23 ago." at bounding box center [182, 66] width 187 height 32
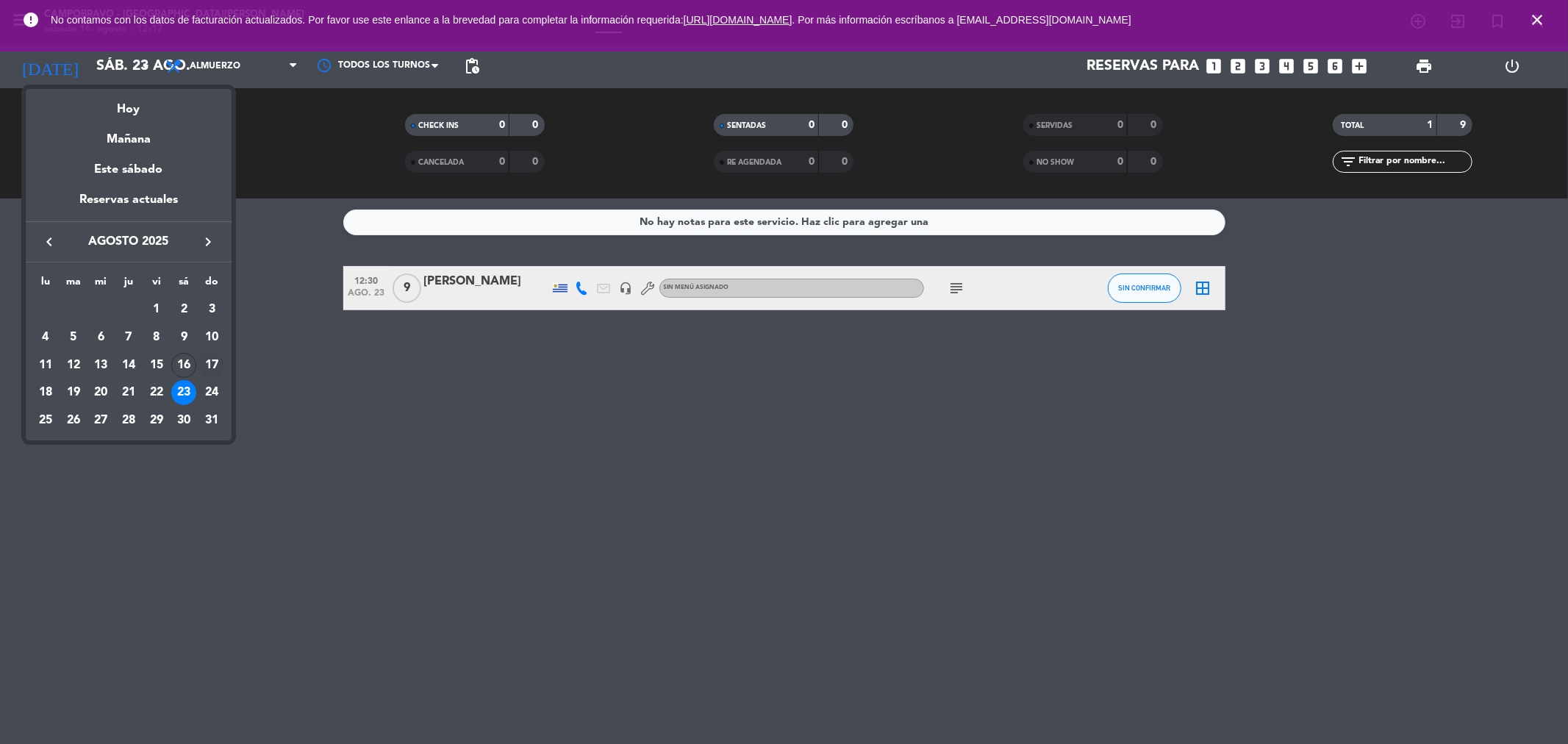
click at [201, 366] on div "17" at bounding box center [211, 365] width 25 height 25
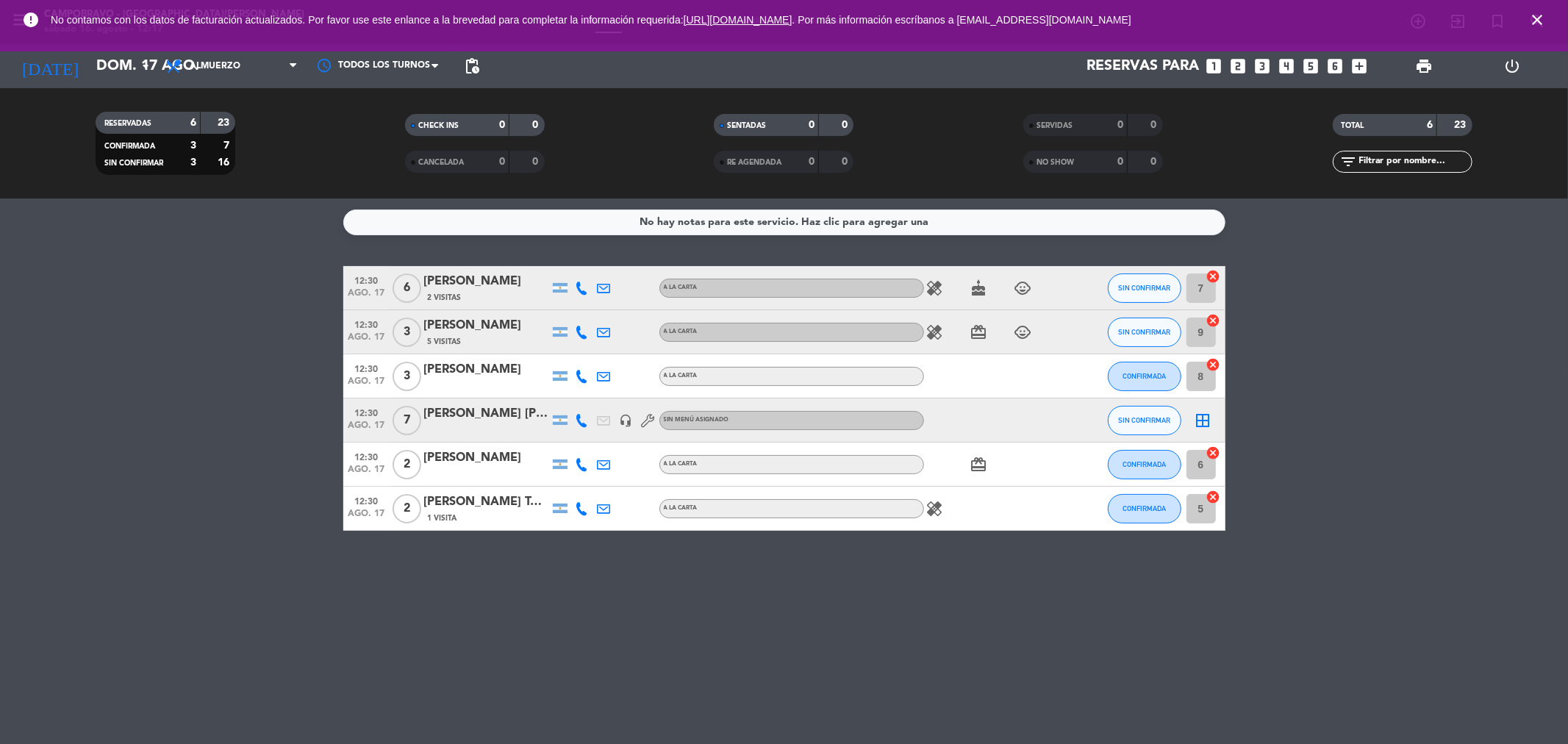
click at [1529, 19] on icon "close" at bounding box center [1537, 19] width 18 height 18
click at [98, 63] on input "dom. 17 ago." at bounding box center [182, 66] width 187 height 32
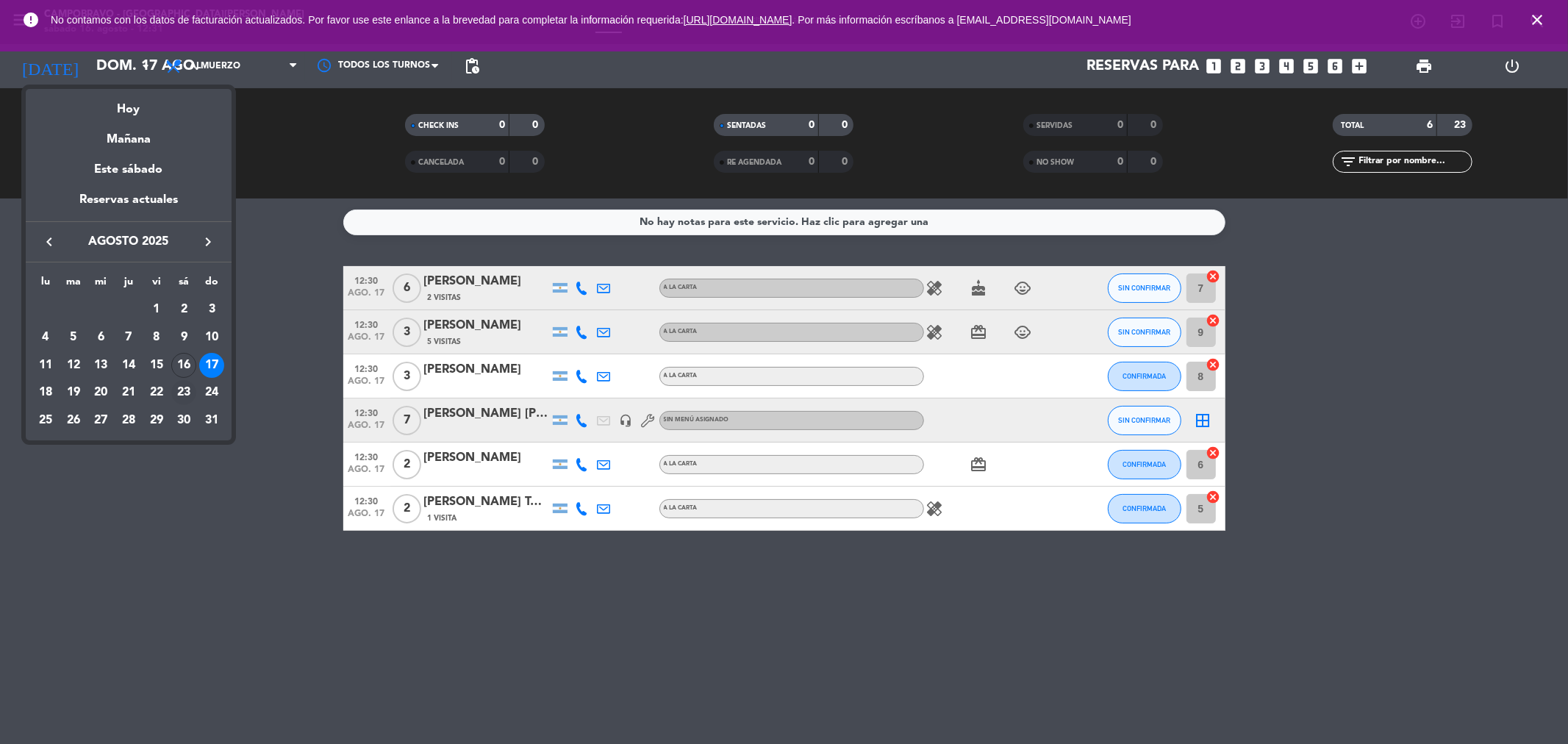
click at [192, 397] on div "23" at bounding box center [184, 392] width 25 height 25
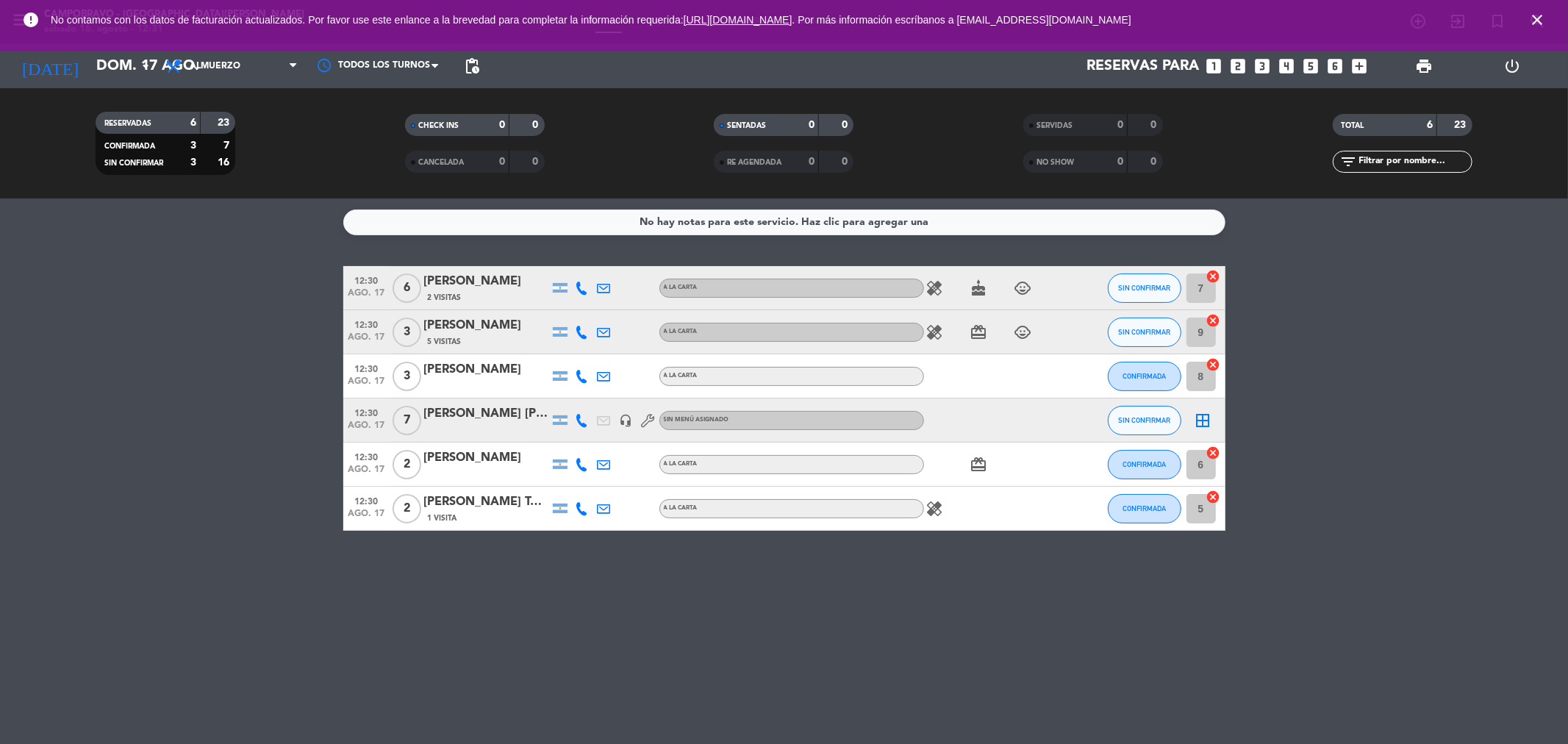
type input "sáb. 23 ago."
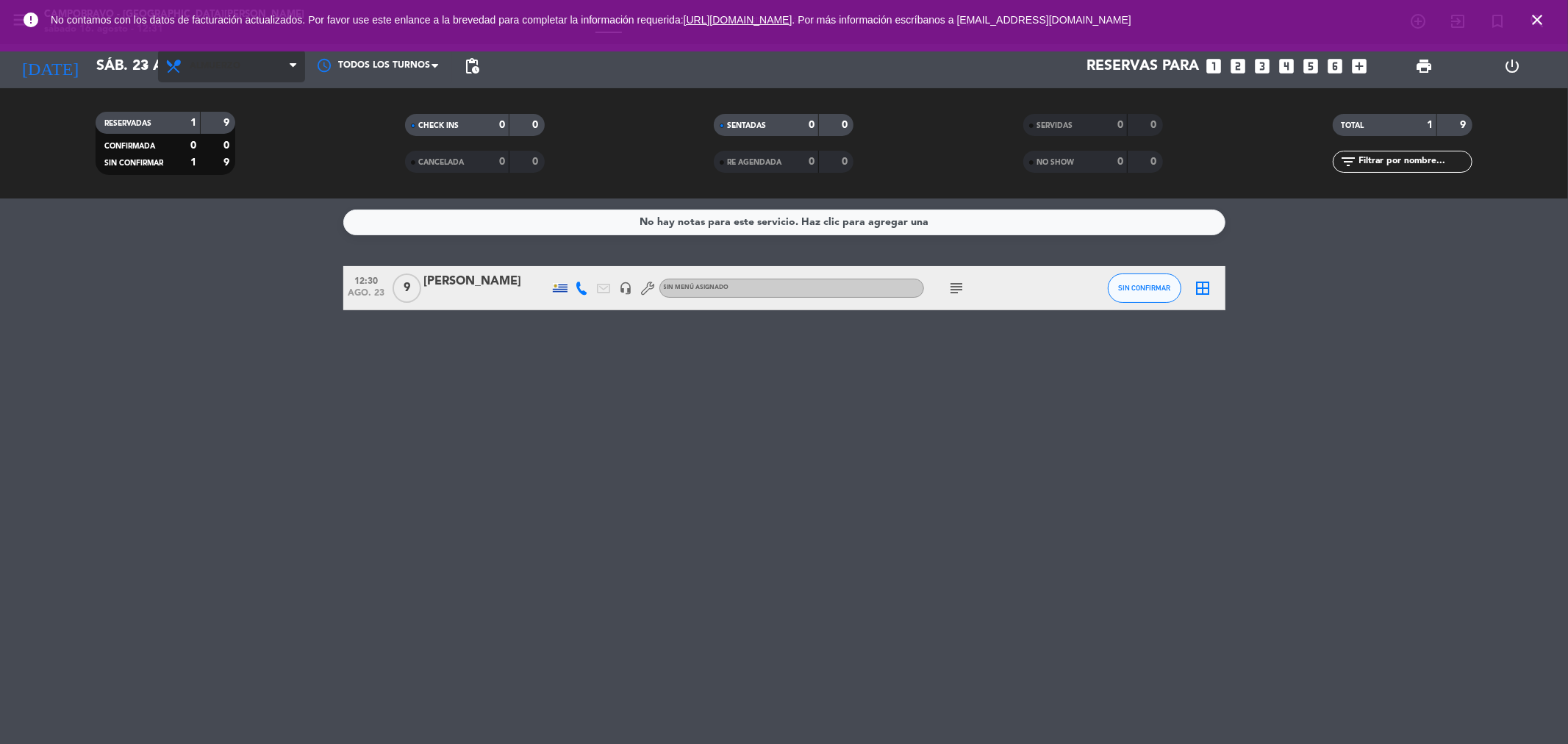
click at [219, 71] on span "Almuerzo" at bounding box center [215, 65] width 51 height 10
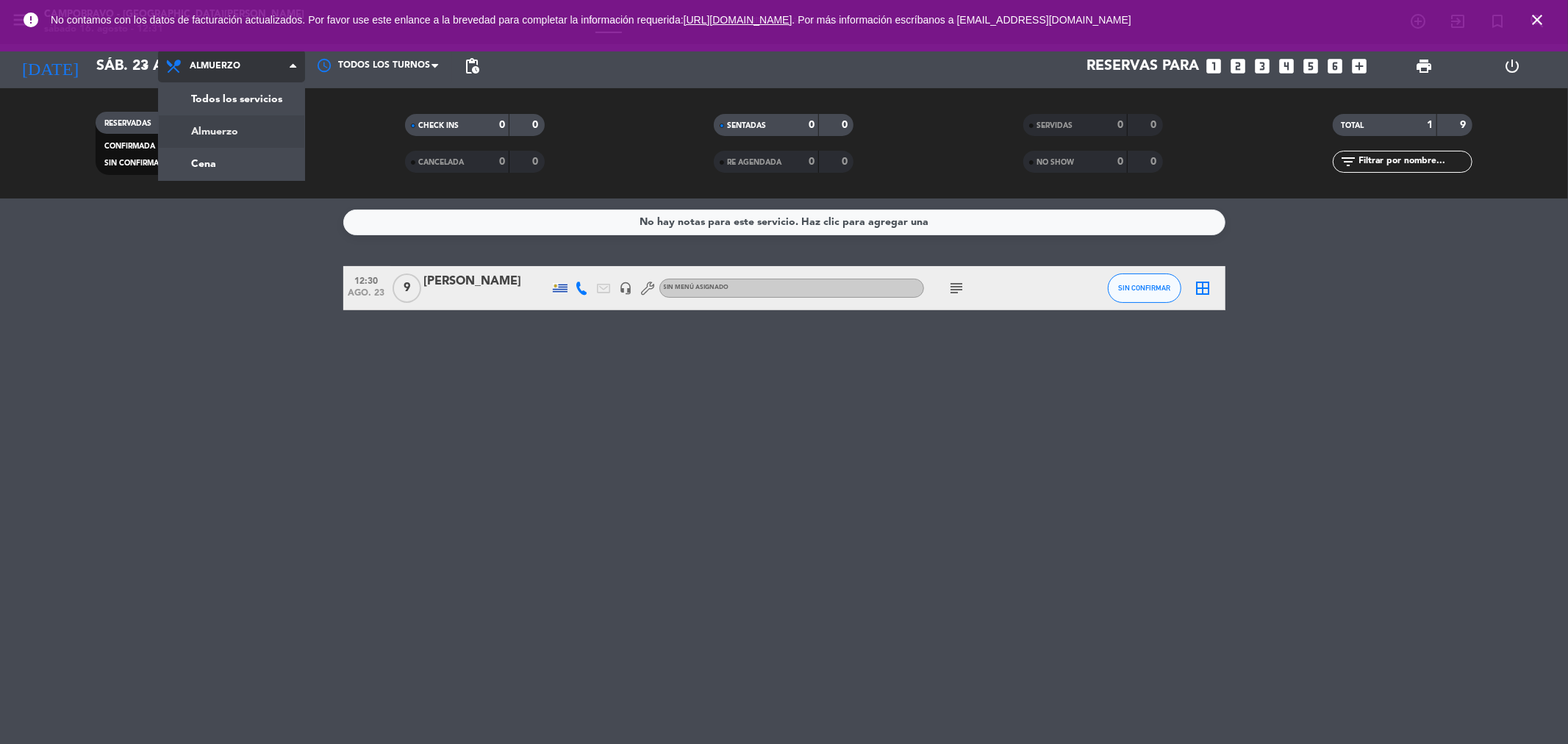
click at [219, 71] on span "Almuerzo" at bounding box center [215, 65] width 51 height 10
